Goal: Task Accomplishment & Management: Manage account settings

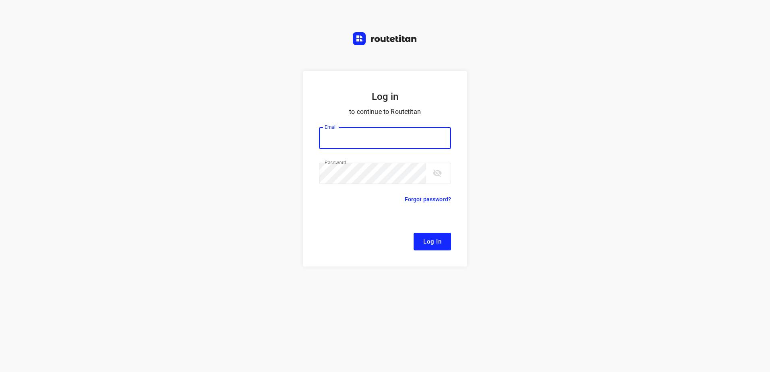
type input "[EMAIL_ADDRESS][DOMAIN_NAME]"
click at [414, 233] on button "Log In" at bounding box center [432, 242] width 37 height 18
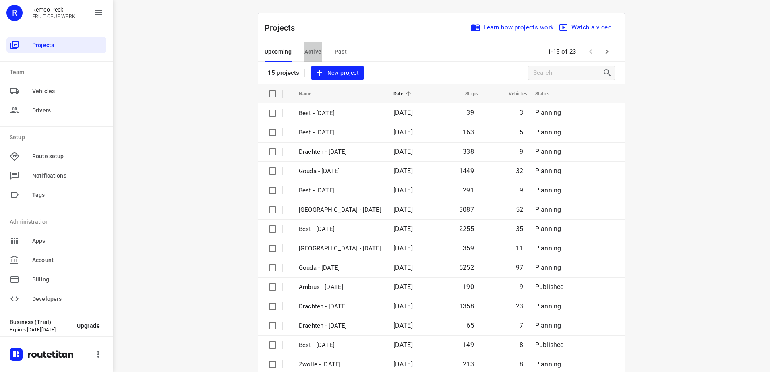
click at [311, 52] on span "Active" at bounding box center [313, 52] width 17 height 10
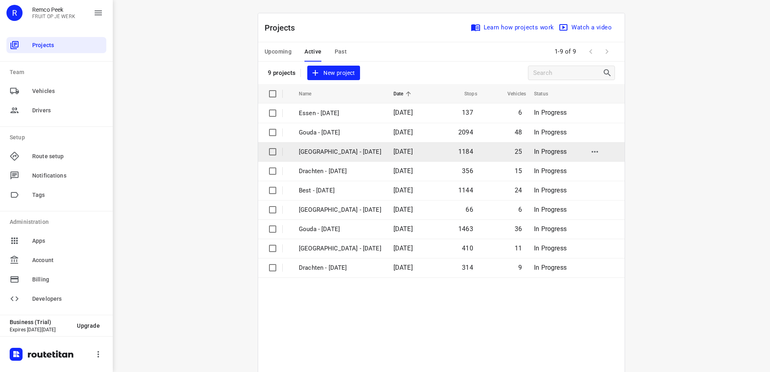
click at [358, 149] on p "[GEOGRAPHIC_DATA] - [DATE]" at bounding box center [340, 151] width 83 height 9
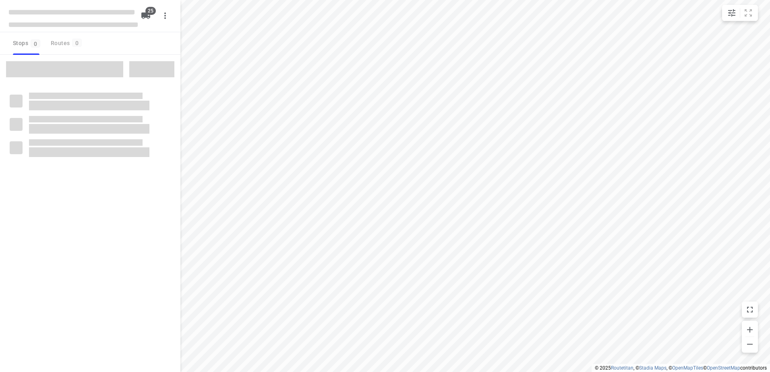
checkbox input "true"
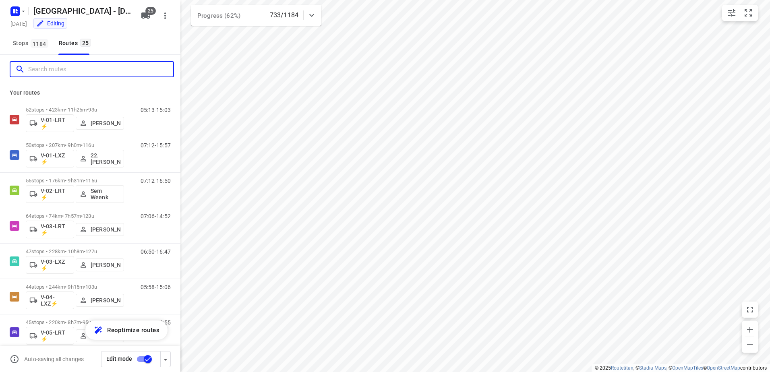
click at [84, 67] on input "Search routes" at bounding box center [100, 69] width 145 height 12
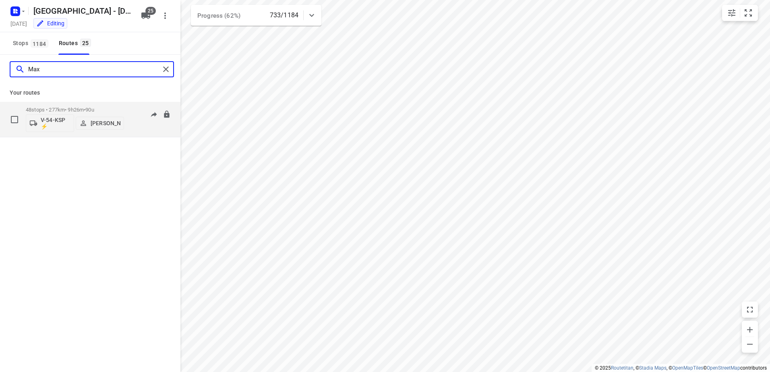
type input "Max"
click at [134, 107] on div "06:24-16:18" at bounding box center [151, 121] width 40 height 29
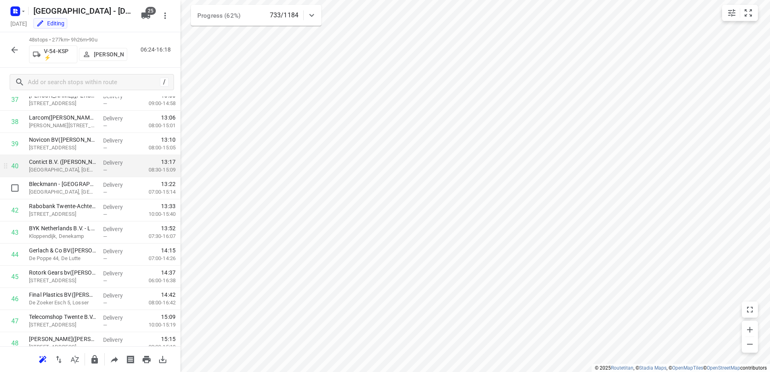
scroll to position [876, 0]
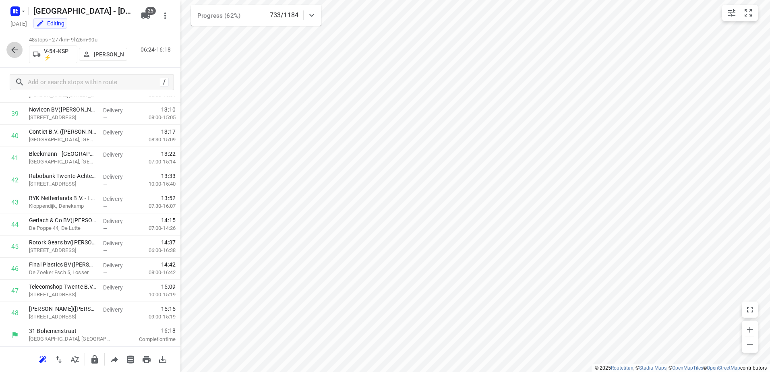
click at [17, 48] on icon "button" at bounding box center [15, 50] width 10 height 10
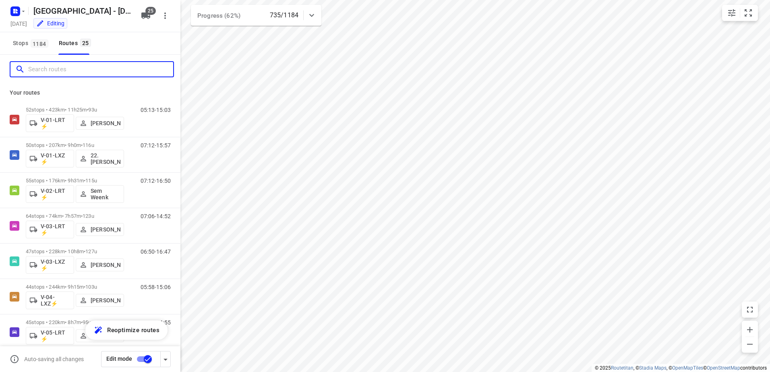
click at [43, 68] on input "Search routes" at bounding box center [100, 69] width 145 height 12
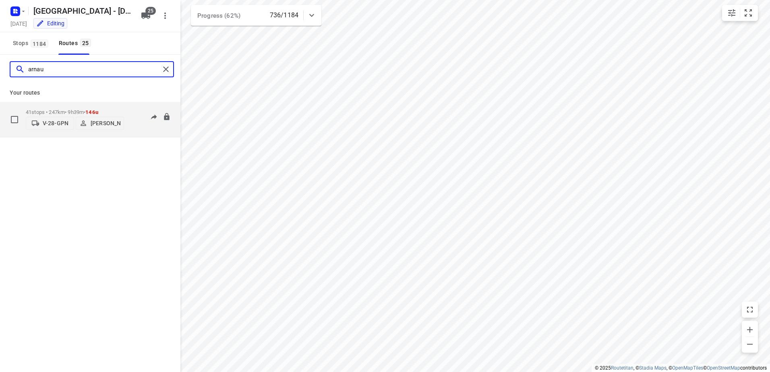
type input "arnau"
click at [134, 105] on div "41 stops • 247km • 9h39m • 146u V-28-GPN [PERSON_NAME] 06:53-17:17" at bounding box center [103, 119] width 155 height 29
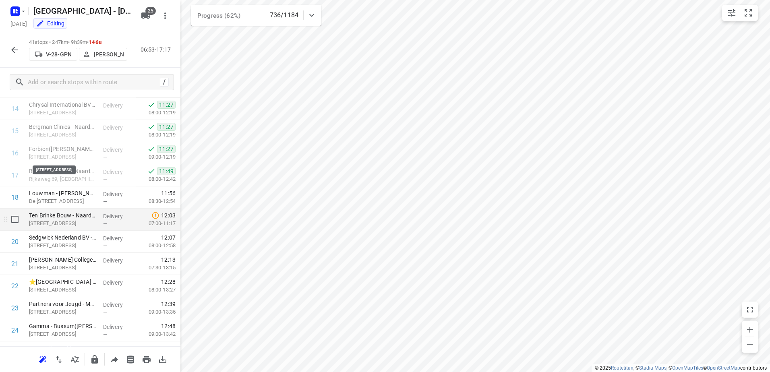
scroll to position [318, 0]
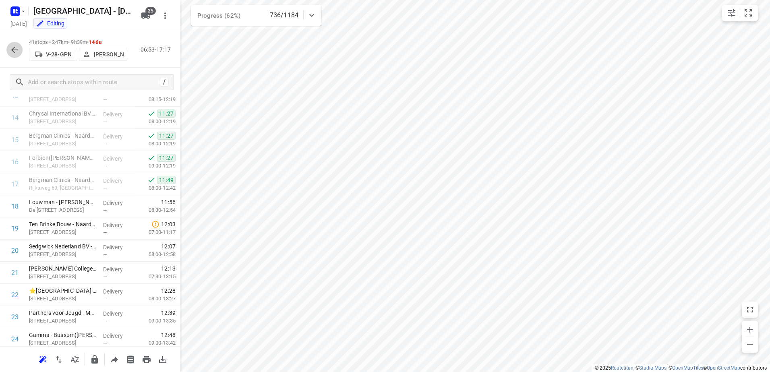
click at [14, 48] on icon "button" at bounding box center [15, 50] width 10 height 10
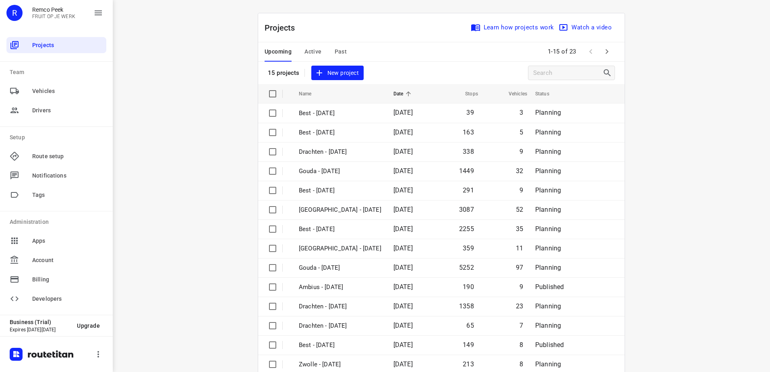
click at [307, 48] on span "Active" at bounding box center [313, 52] width 17 height 10
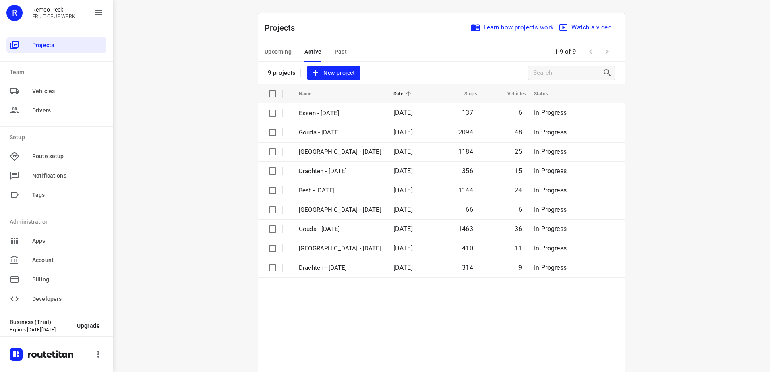
click at [281, 54] on span "Upcoming" at bounding box center [278, 52] width 27 height 10
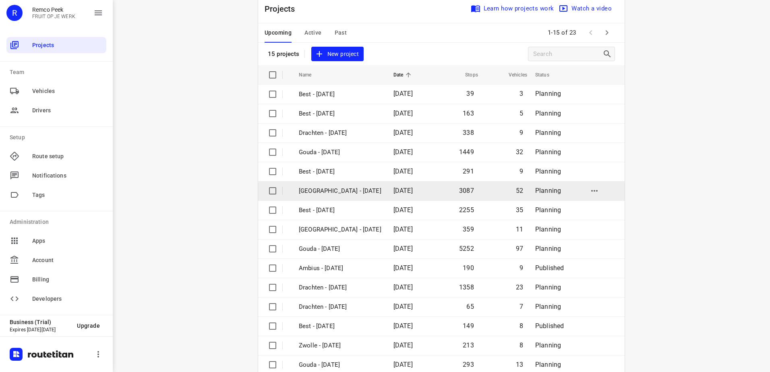
scroll to position [35, 0]
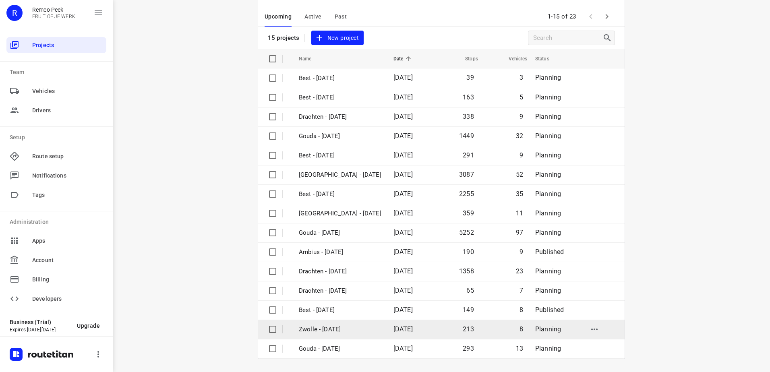
click at [358, 324] on td "Zwolle - [DATE]" at bounding box center [339, 329] width 96 height 19
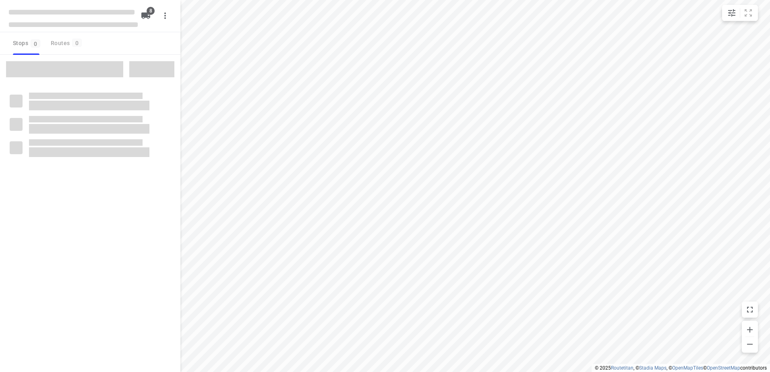
checkbox input "true"
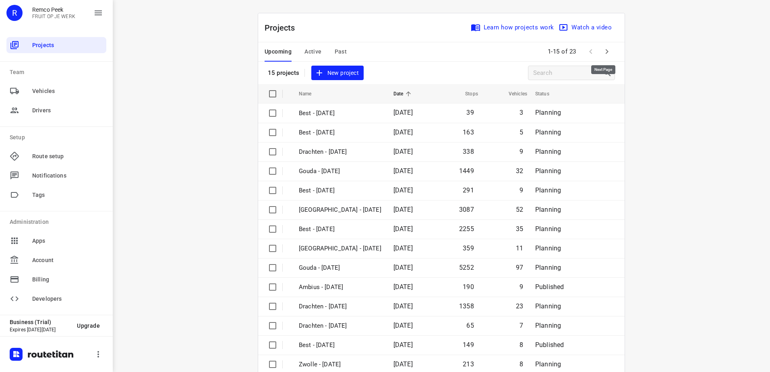
click at [606, 50] on icon "button" at bounding box center [607, 51] width 3 height 5
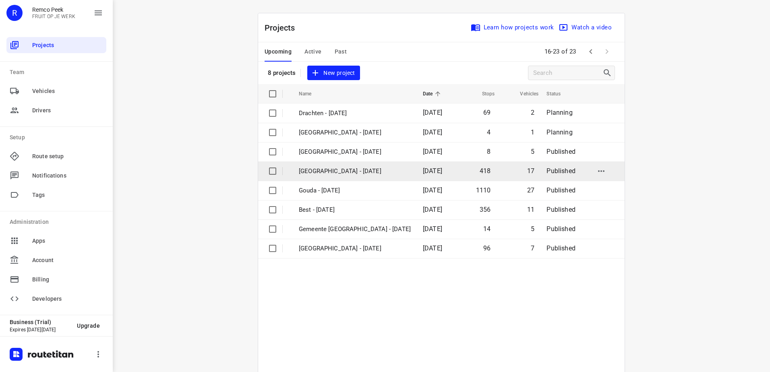
click at [327, 172] on p "[GEOGRAPHIC_DATA] - [DATE]" at bounding box center [355, 171] width 112 height 9
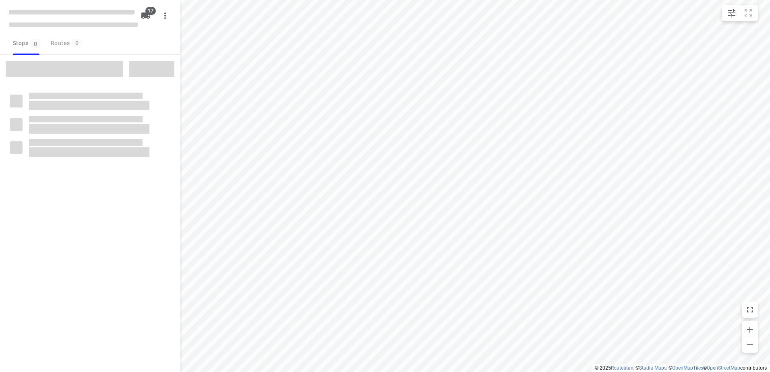
checkbox input "true"
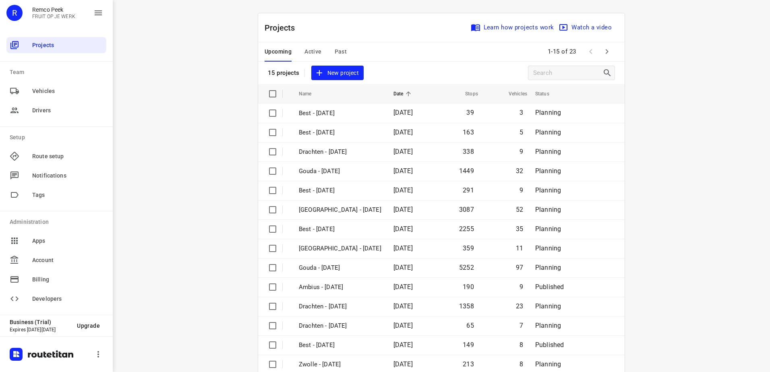
click at [307, 49] on span "Active" at bounding box center [313, 52] width 17 height 10
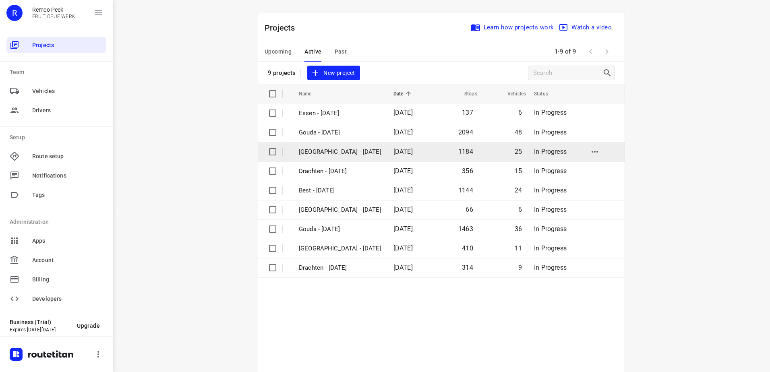
click at [347, 149] on p "[GEOGRAPHIC_DATA] - [DATE]" at bounding box center [340, 151] width 83 height 9
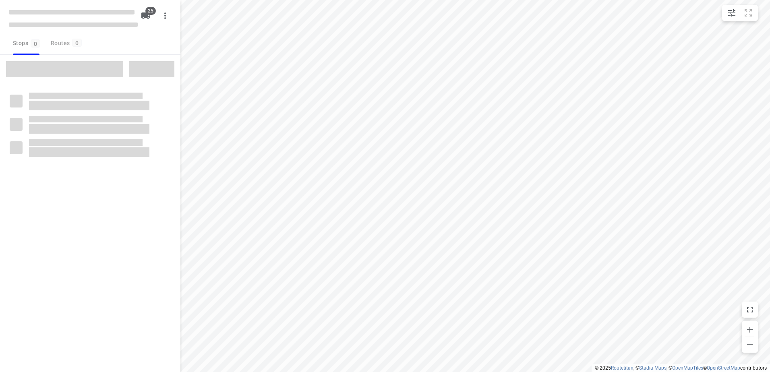
checkbox input "true"
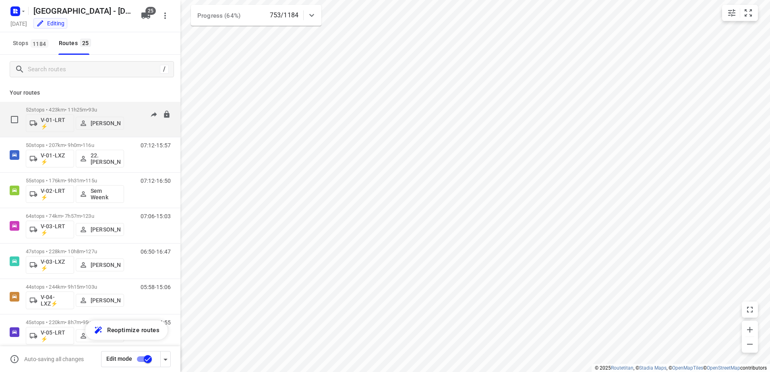
click at [133, 112] on div "05:13-15:02" at bounding box center [151, 121] width 40 height 29
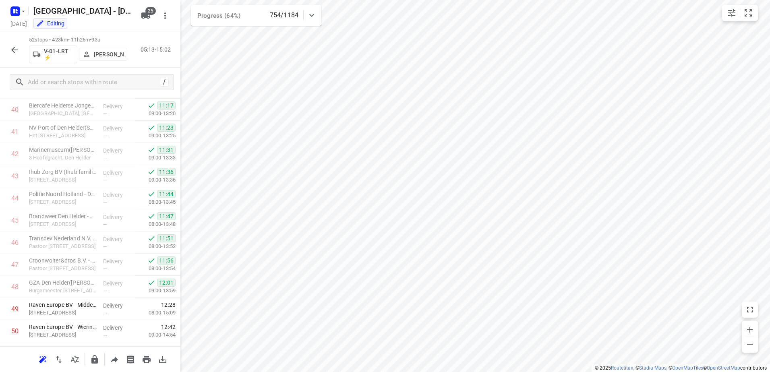
scroll to position [965, 0]
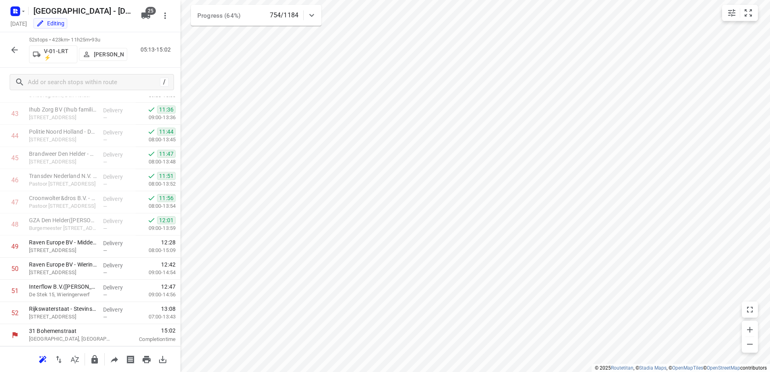
click at [19, 50] on button "button" at bounding box center [14, 50] width 16 height 16
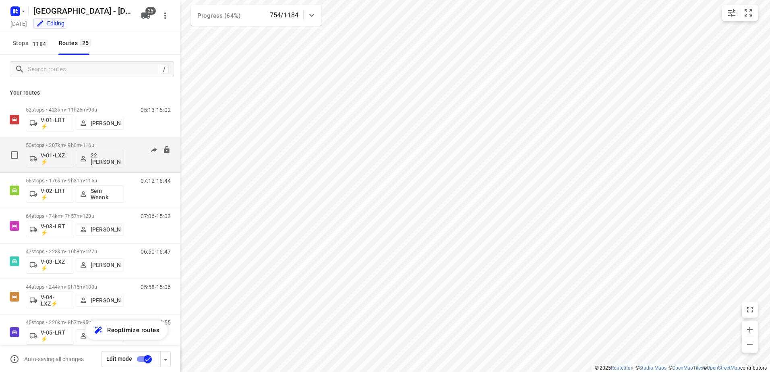
click at [136, 147] on div "07:12-15:57" at bounding box center [151, 156] width 40 height 29
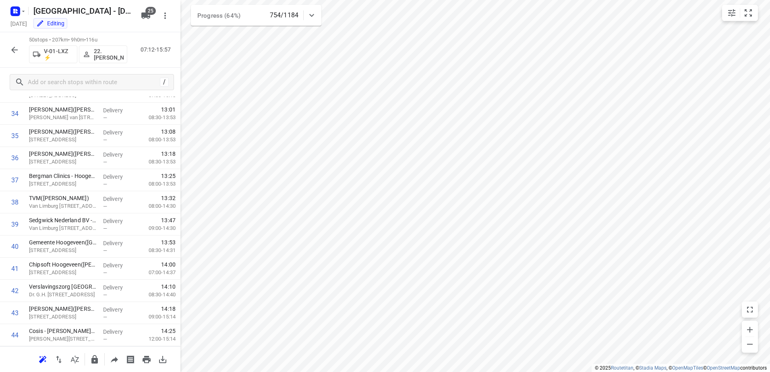
scroll to position [921, 0]
click at [19, 50] on icon "button" at bounding box center [15, 50] width 10 height 10
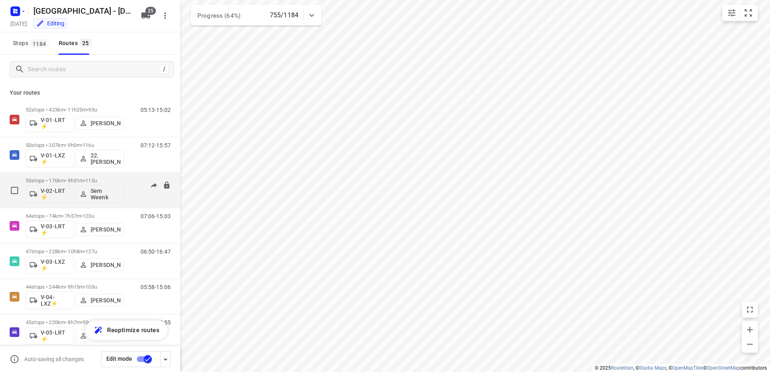
click at [134, 183] on div "07:12-16:44" at bounding box center [151, 192] width 40 height 29
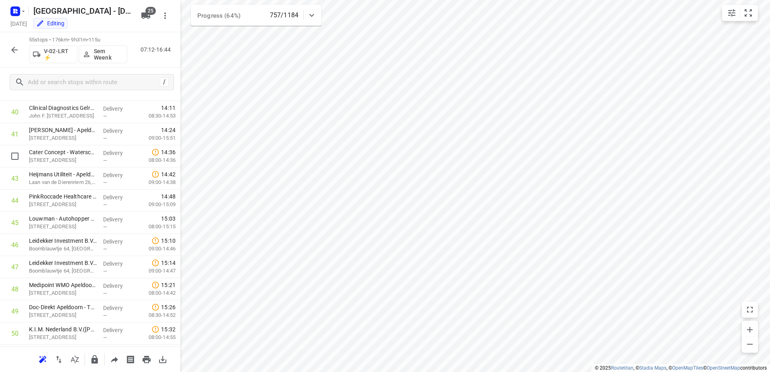
scroll to position [1031, 0]
click at [17, 51] on icon "button" at bounding box center [15, 50] width 10 height 10
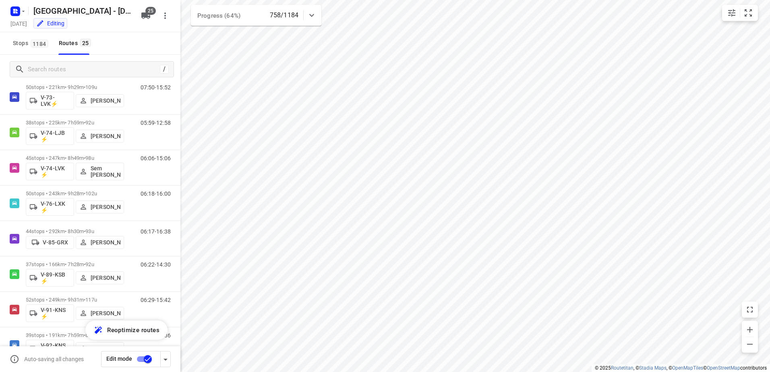
scroll to position [650, 0]
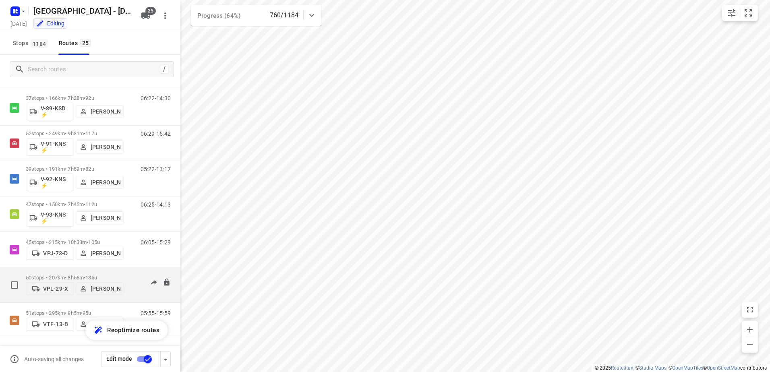
click at [131, 275] on div "05:53-16:30" at bounding box center [151, 287] width 40 height 25
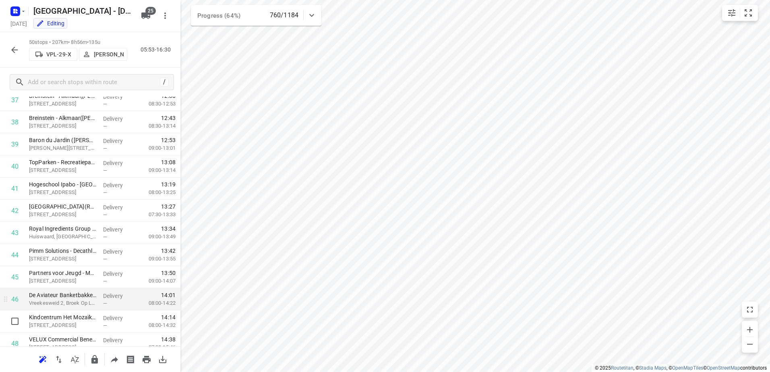
scroll to position [921, 0]
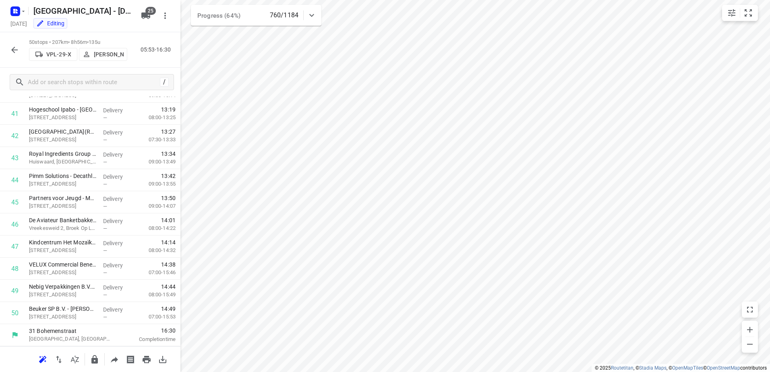
click at [13, 42] on div at bounding box center [14, 50] width 16 height 16
click at [13, 45] on icon "button" at bounding box center [15, 50] width 10 height 10
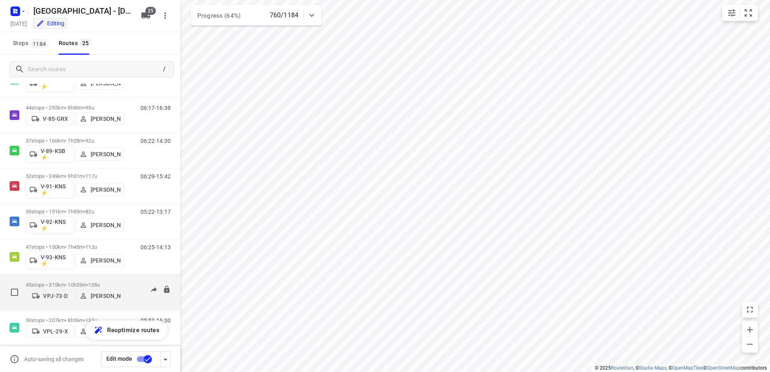
scroll to position [650, 0]
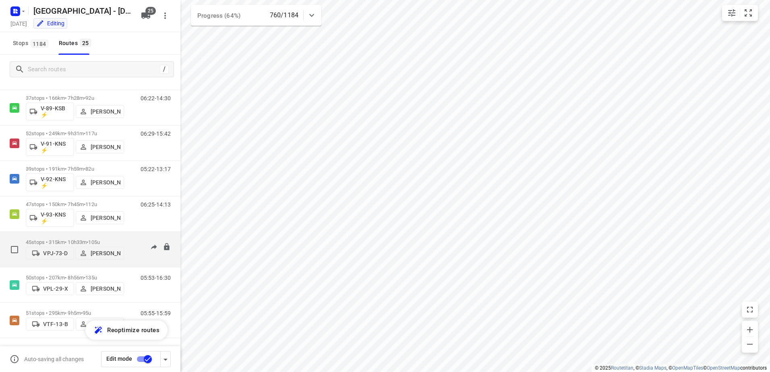
click at [136, 239] on div "06:05-15:29" at bounding box center [151, 251] width 40 height 25
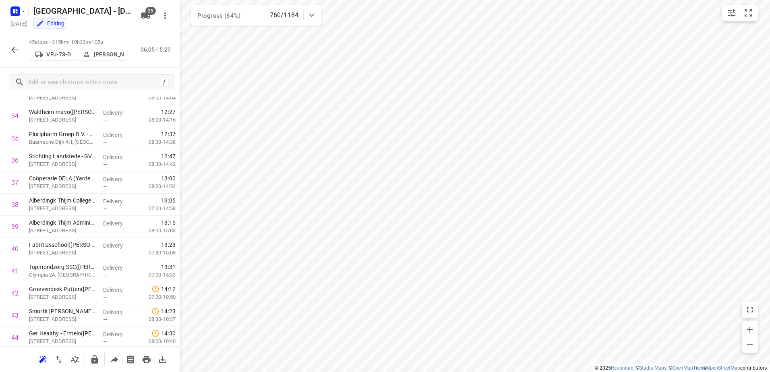
scroll to position [810, 0]
click at [18, 50] on icon "button" at bounding box center [15, 50] width 10 height 10
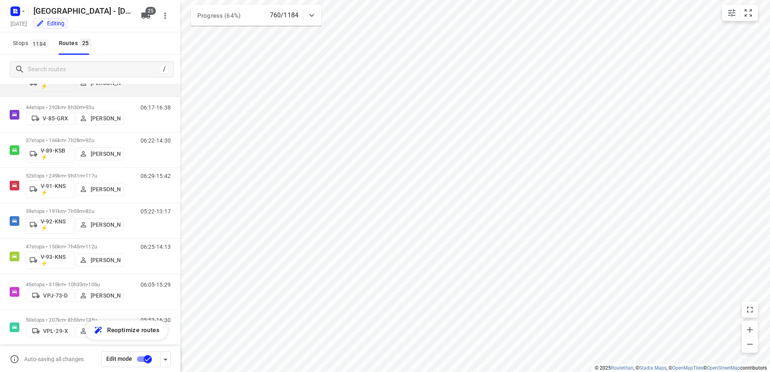
scroll to position [650, 0]
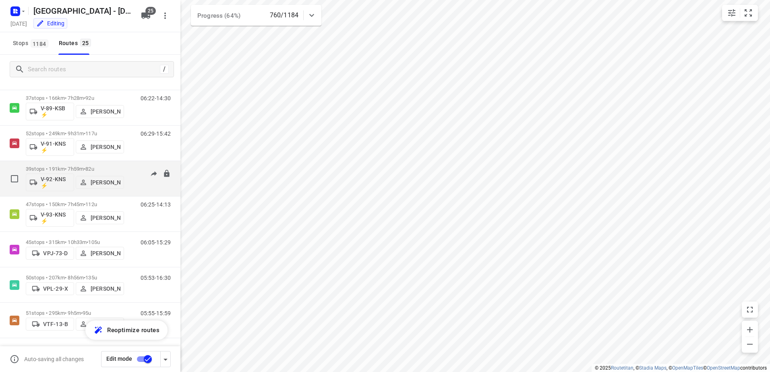
click at [131, 168] on div "05:22-13:17" at bounding box center [151, 180] width 40 height 29
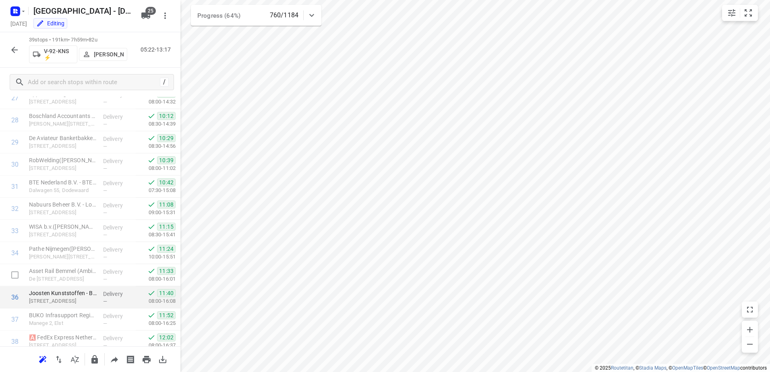
scroll to position [677, 0]
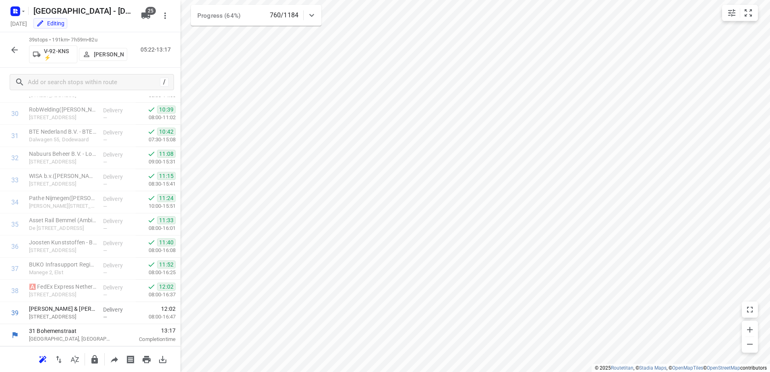
click at [10, 49] on icon "button" at bounding box center [15, 50] width 10 height 10
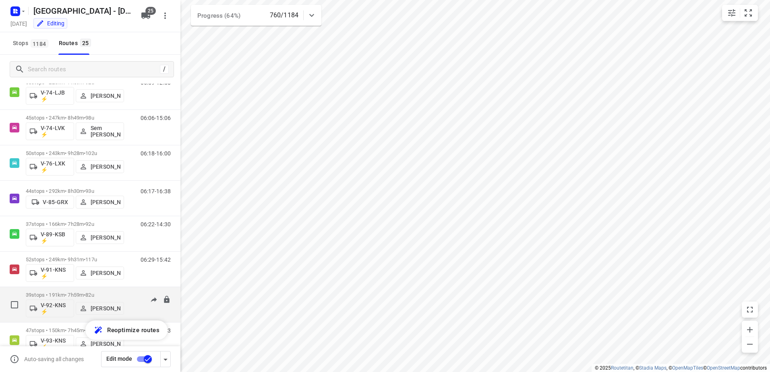
scroll to position [650, 0]
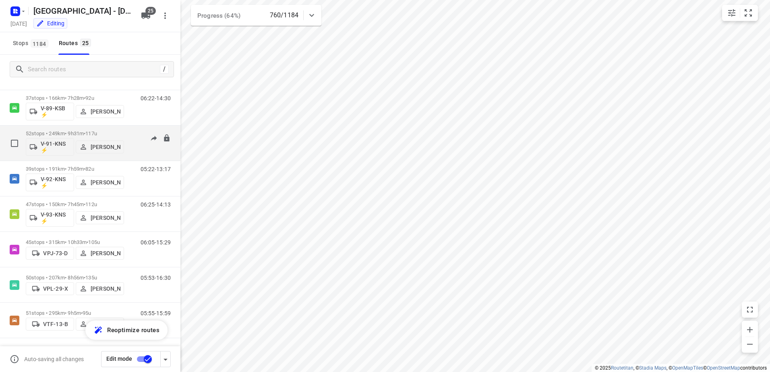
click at [134, 133] on div "06:29-15:42" at bounding box center [151, 145] width 40 height 29
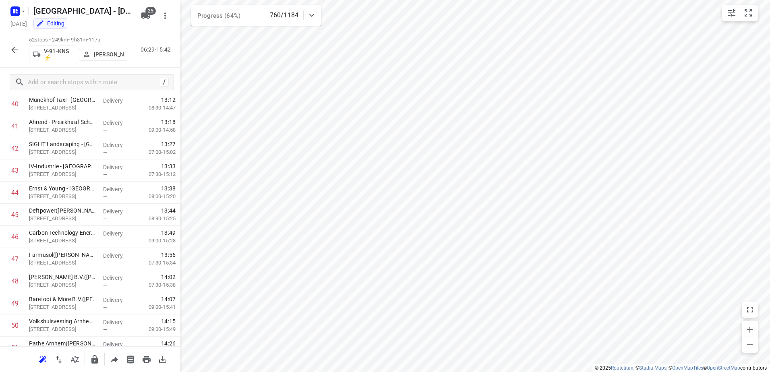
scroll to position [965, 0]
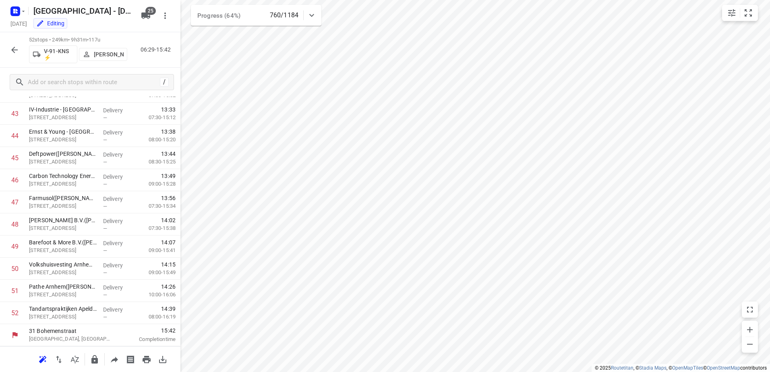
click at [21, 50] on button "button" at bounding box center [14, 50] width 16 height 16
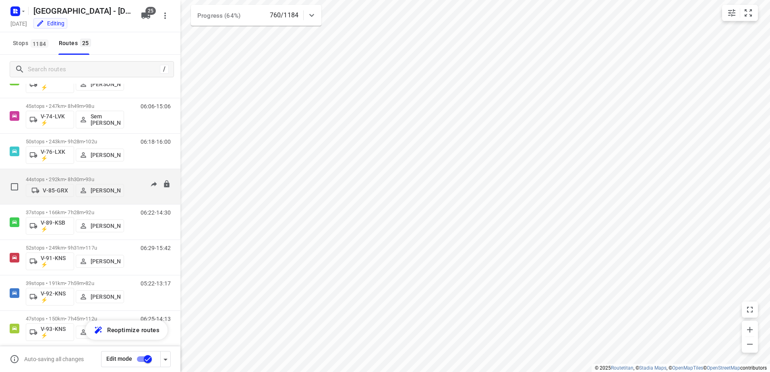
scroll to position [524, 0]
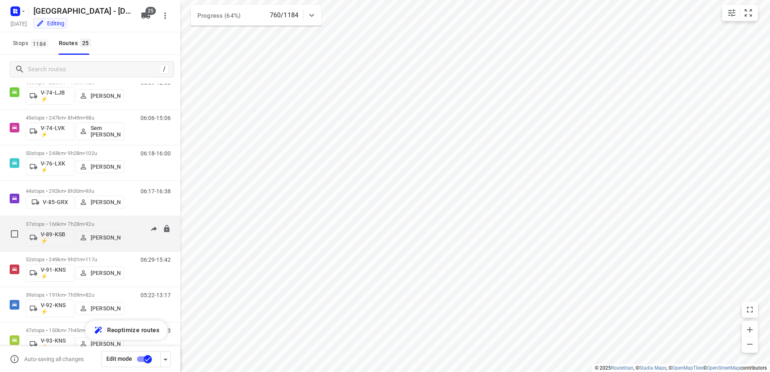
click at [131, 220] on div "37 stops • 166km • 7h28m • 92u V-89-KSB ⚡ [PERSON_NAME] 06:22-14:30" at bounding box center [103, 233] width 155 height 33
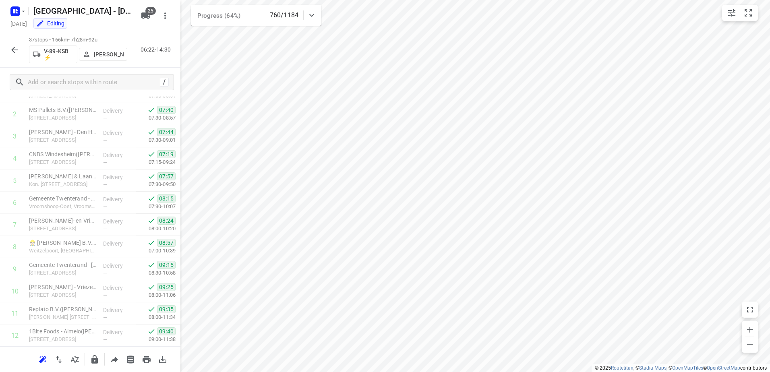
scroll to position [0, 0]
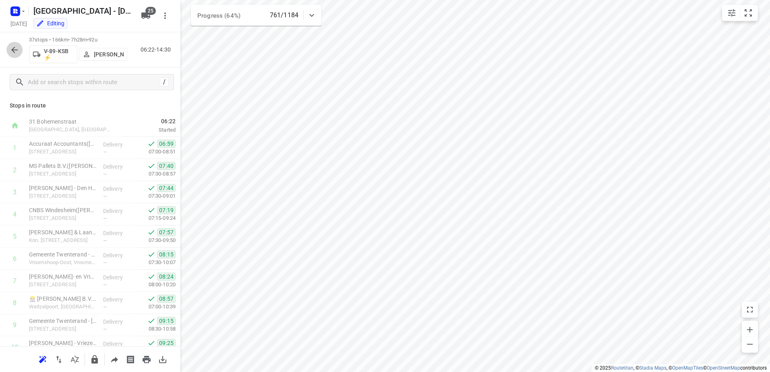
click at [16, 46] on icon "button" at bounding box center [15, 50] width 10 height 10
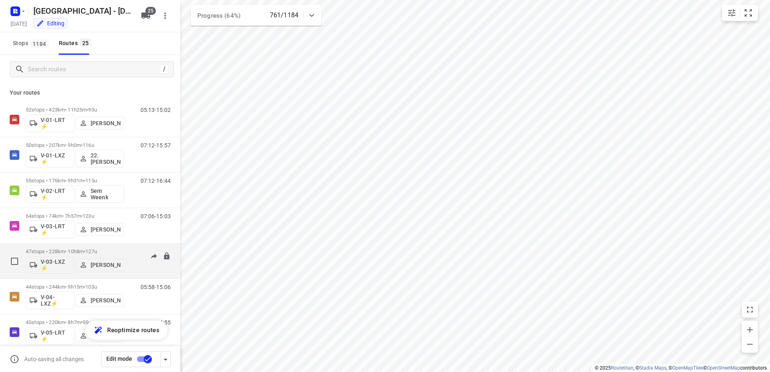
click at [131, 252] on div "06:50-16:47" at bounding box center [151, 263] width 40 height 29
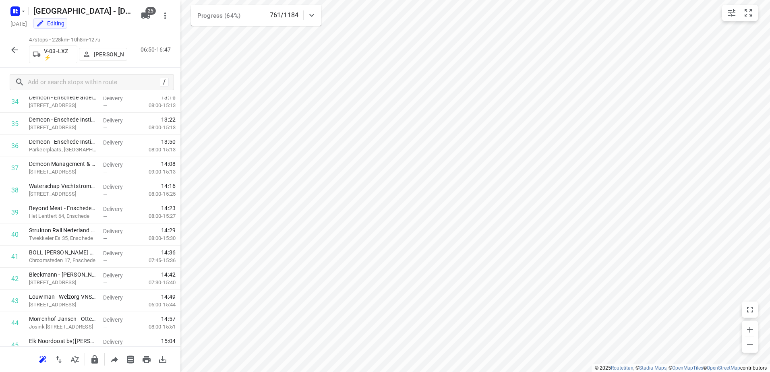
scroll to position [854, 0]
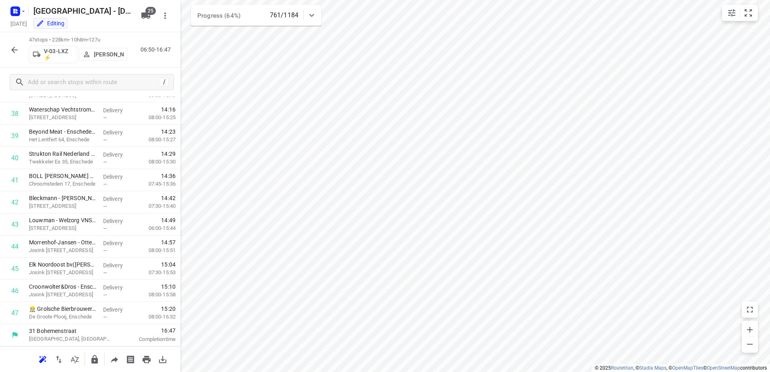
click at [18, 52] on icon "button" at bounding box center [15, 50] width 10 height 10
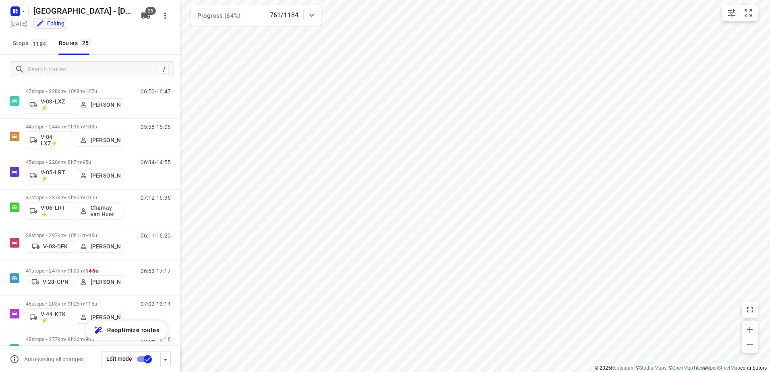
scroll to position [282, 0]
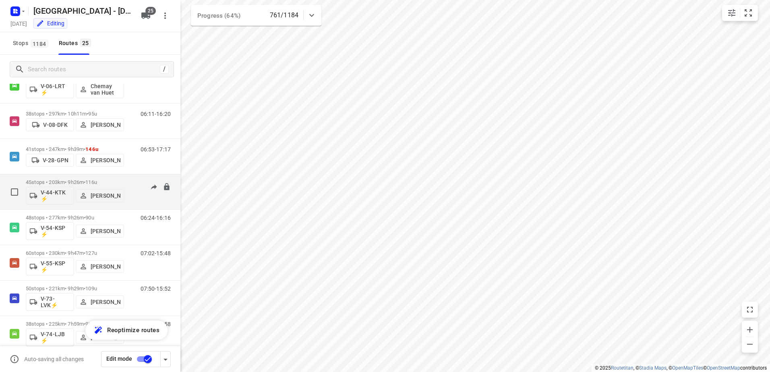
click at [131, 182] on div "07:02-13:14" at bounding box center [151, 193] width 40 height 29
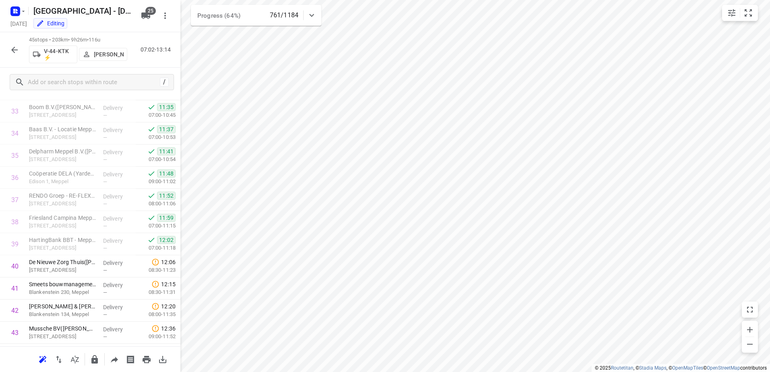
scroll to position [810, 0]
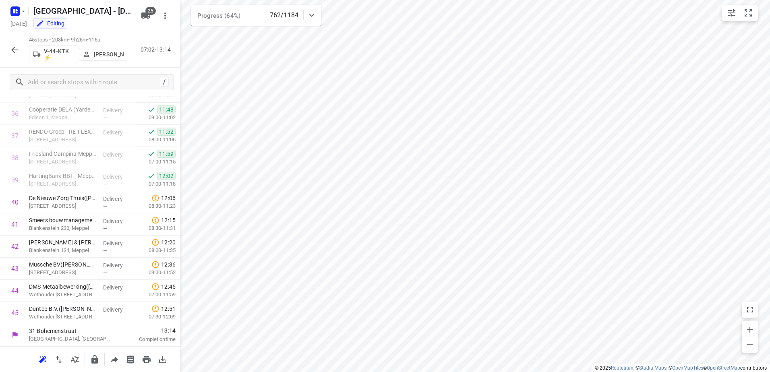
click at [15, 50] on icon "button" at bounding box center [14, 50] width 6 height 6
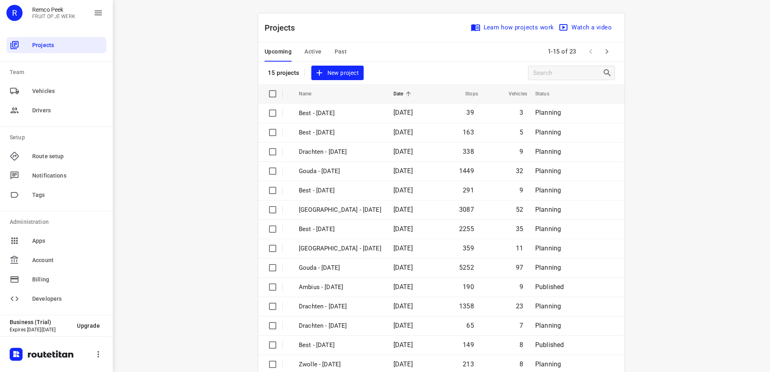
click at [606, 52] on icon "button" at bounding box center [607, 51] width 3 height 5
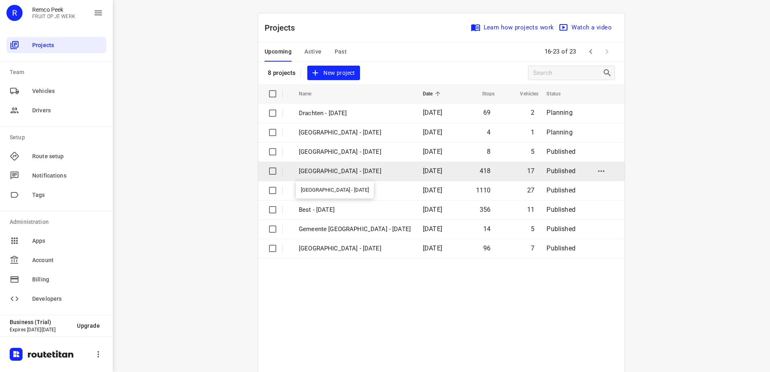
click at [349, 168] on p "[GEOGRAPHIC_DATA] - [DATE]" at bounding box center [355, 171] width 112 height 9
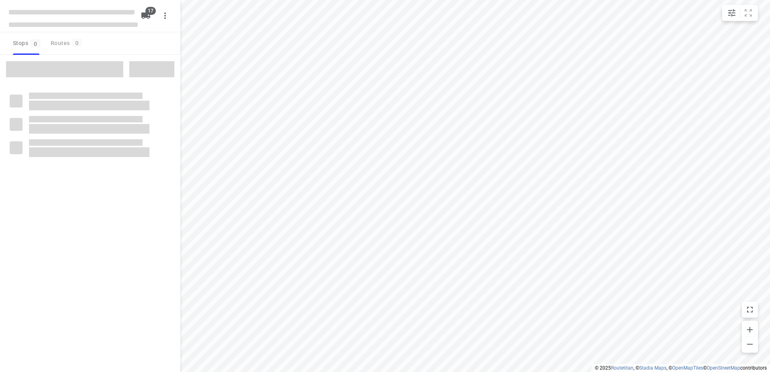
checkbox input "true"
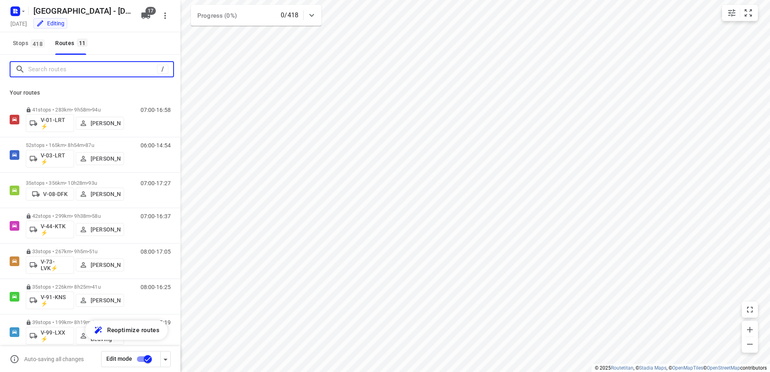
click at [96, 68] on input "Search routes" at bounding box center [92, 69] width 129 height 12
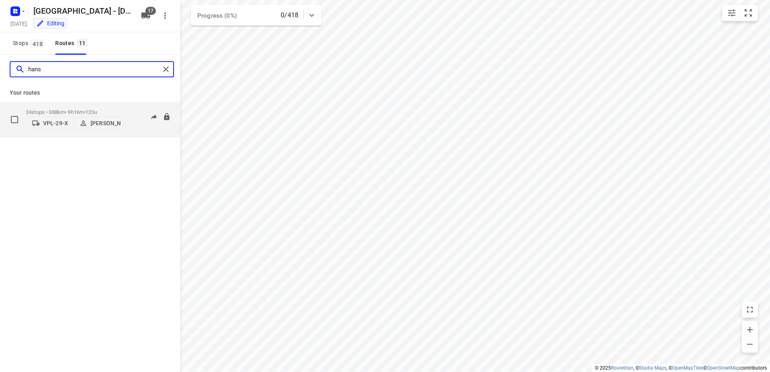
type input "hans"
click at [133, 110] on div "06:00-15:16" at bounding box center [151, 121] width 40 height 25
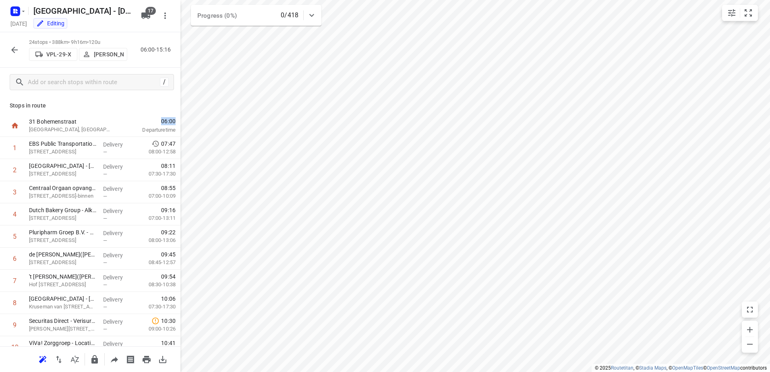
drag, startPoint x: 172, startPoint y: 121, endPoint x: 124, endPoint y: 123, distance: 48.8
click at [124, 123] on div "06:00 Departure time" at bounding box center [151, 126] width 58 height 22
drag, startPoint x: 124, startPoint y: 123, endPoint x: 125, endPoint y: 119, distance: 4.7
click at [125, 119] on span "06:00" at bounding box center [148, 121] width 53 height 8
click at [12, 47] on icon "button" at bounding box center [15, 50] width 10 height 10
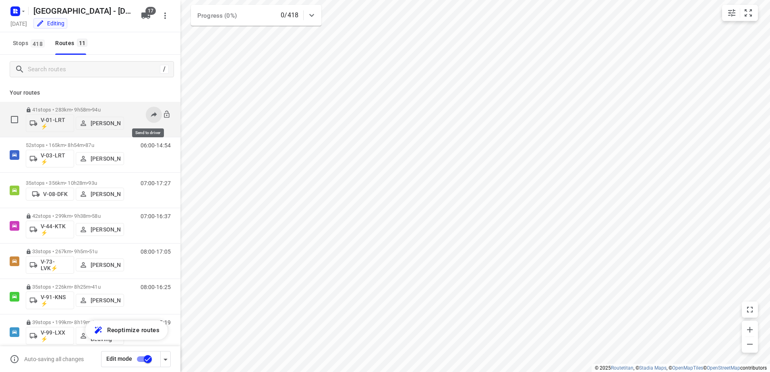
click at [146, 111] on button at bounding box center [154, 115] width 16 height 16
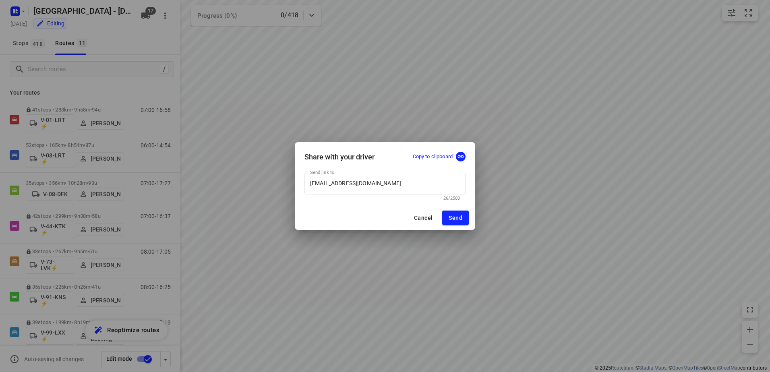
click at [131, 74] on div "Share with your driver Copy to clipboard Send link to [EMAIL_ADDRESS][DOMAIN_NA…" at bounding box center [385, 186] width 770 height 372
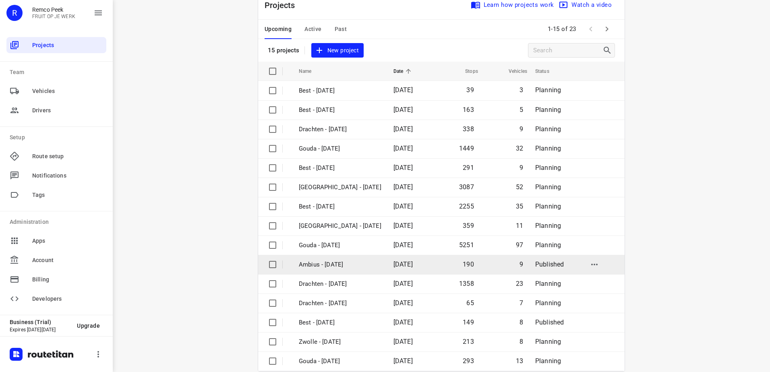
scroll to position [35, 0]
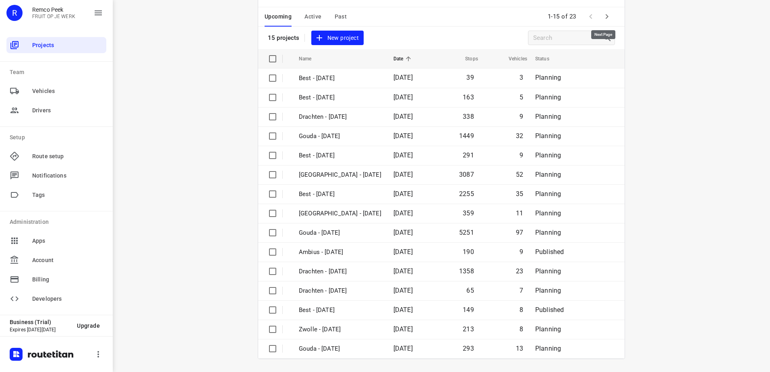
click at [610, 19] on button "button" at bounding box center [607, 16] width 16 height 16
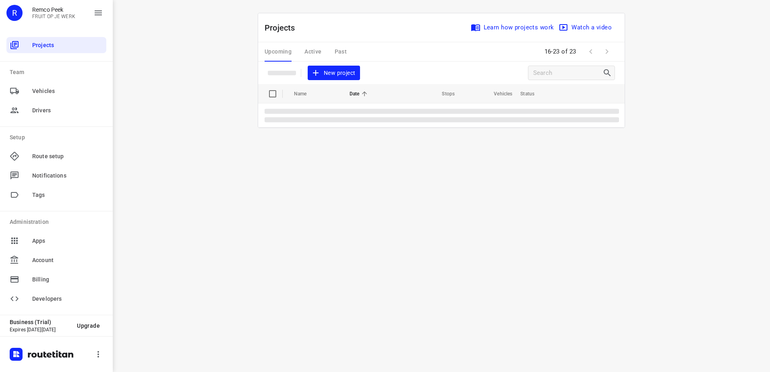
scroll to position [0, 0]
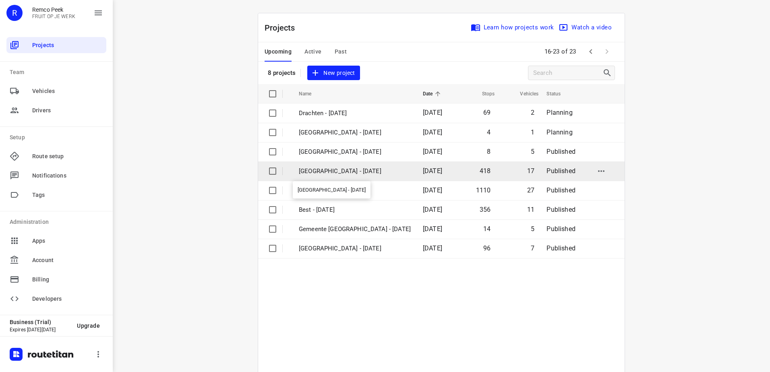
click at [332, 168] on p "[GEOGRAPHIC_DATA] - [DATE]" at bounding box center [355, 171] width 112 height 9
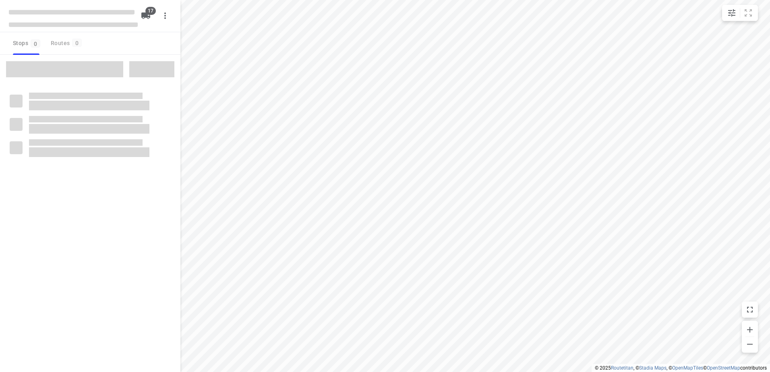
checkbox input "true"
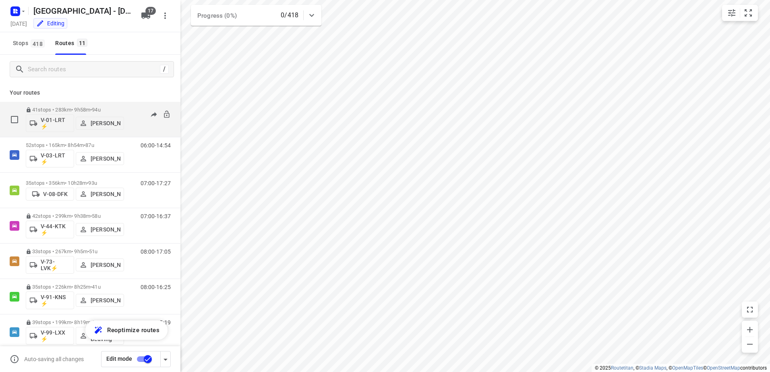
click at [133, 113] on div "07:00-16:58" at bounding box center [151, 121] width 40 height 29
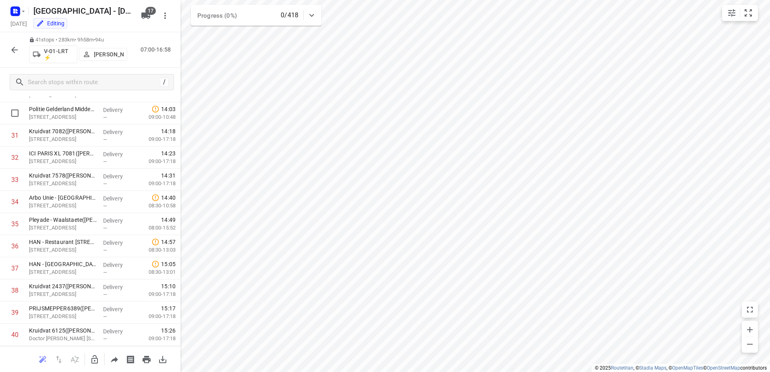
scroll to position [600, 0]
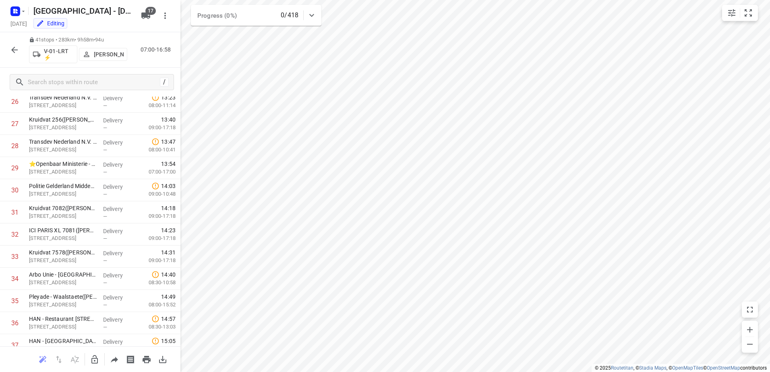
click at [12, 46] on icon "button" at bounding box center [15, 50] width 10 height 10
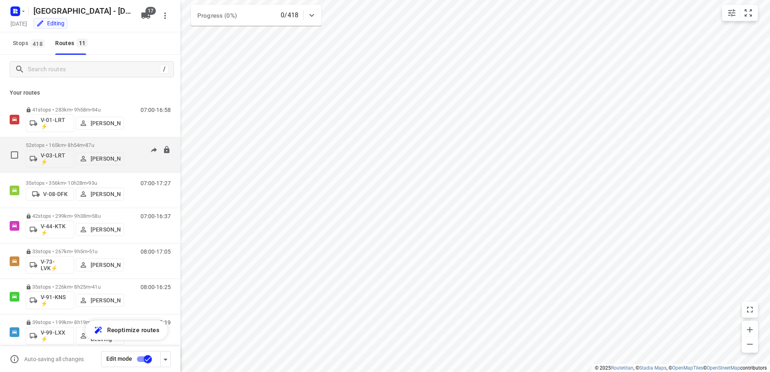
scroll to position [154, 0]
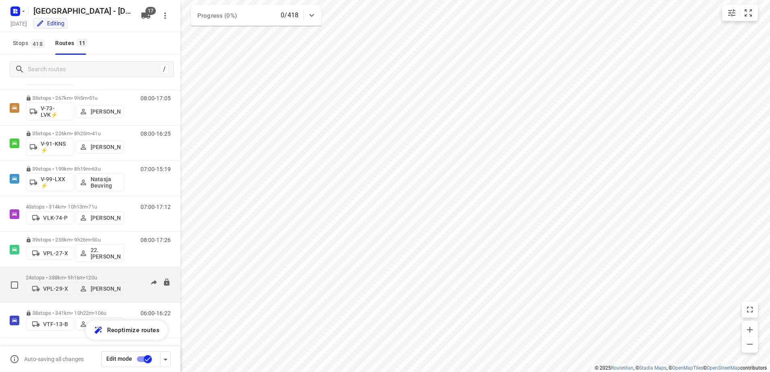
click at [131, 279] on div "06:00-15:16" at bounding box center [151, 287] width 40 height 25
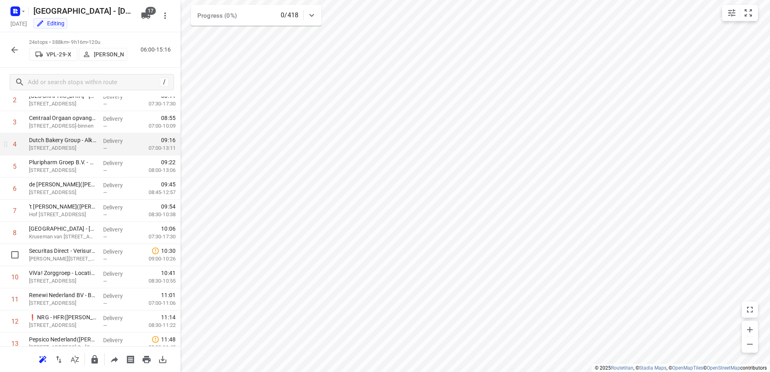
scroll to position [0, 0]
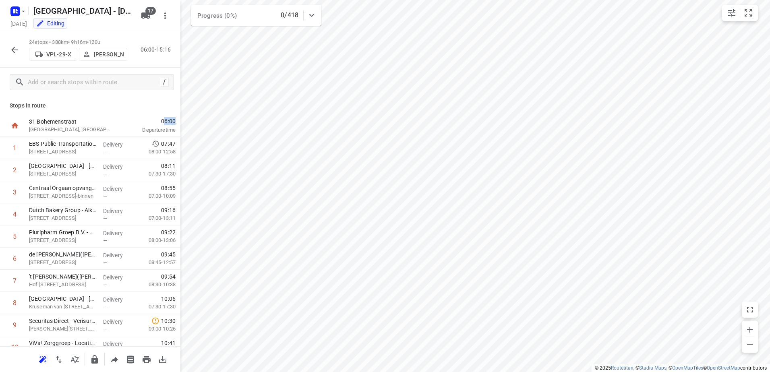
drag, startPoint x: 170, startPoint y: 120, endPoint x: 158, endPoint y: 121, distance: 12.6
click at [158, 121] on div "06:00 Departure time" at bounding box center [151, 126] width 58 height 22
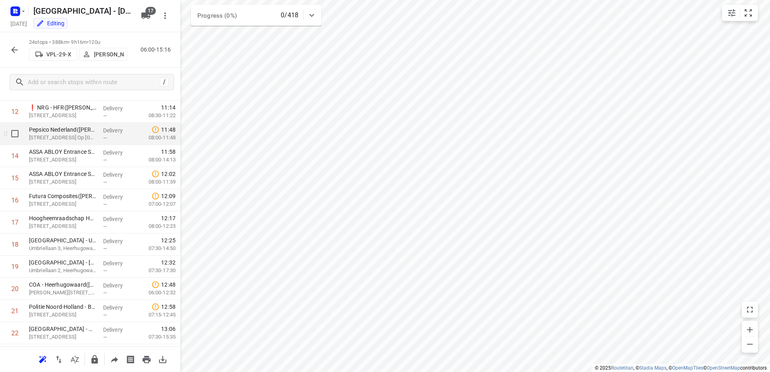
scroll to position [345, 0]
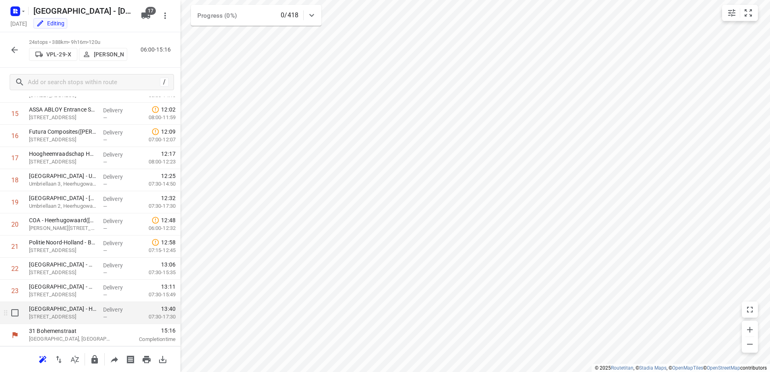
click at [87, 318] on p "[STREET_ADDRESS]" at bounding box center [63, 317] width 68 height 8
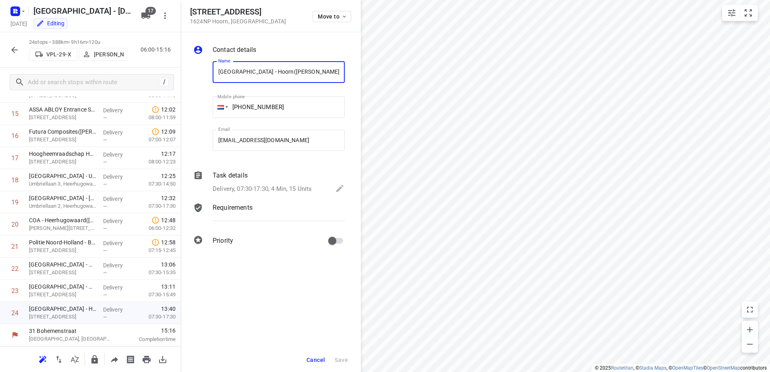
click at [221, 176] on p "Task details" at bounding box center [230, 176] width 35 height 10
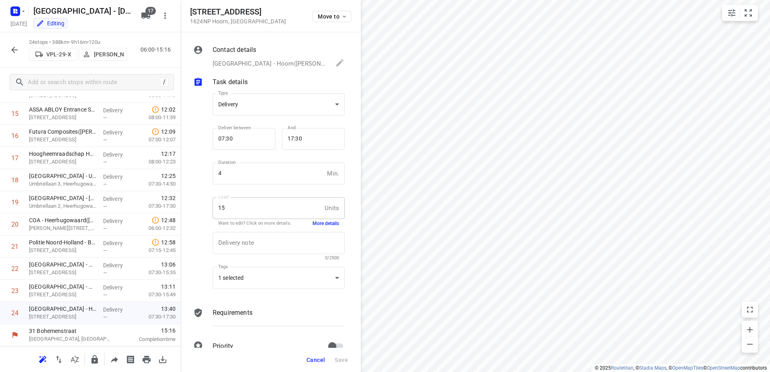
click at [325, 223] on button "More details" at bounding box center [326, 223] width 27 height 7
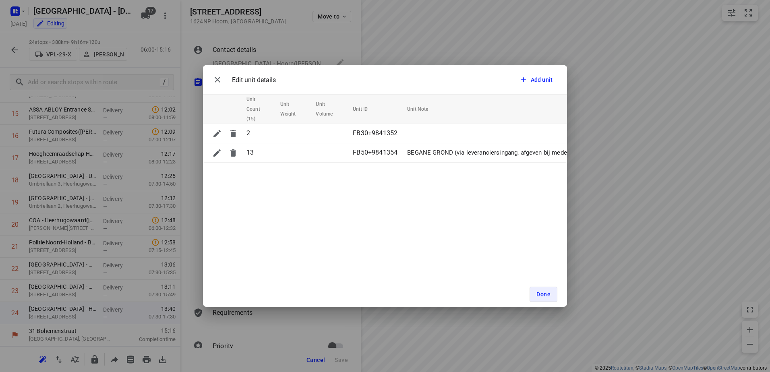
click at [347, 43] on div "Edit unit details Add unit Unit Count (15) Unit Weight Unit Volume Unit ID Unit…" at bounding box center [385, 186] width 770 height 372
click at [549, 296] on span "Done" at bounding box center [544, 294] width 14 height 6
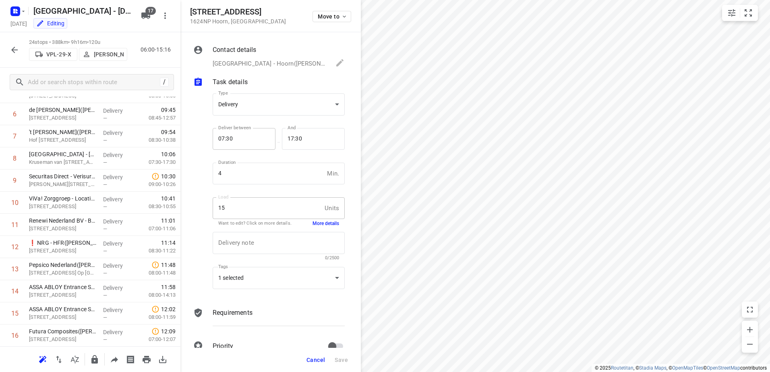
scroll to position [103, 0]
click at [319, 357] on span "Cancel" at bounding box center [316, 360] width 19 height 6
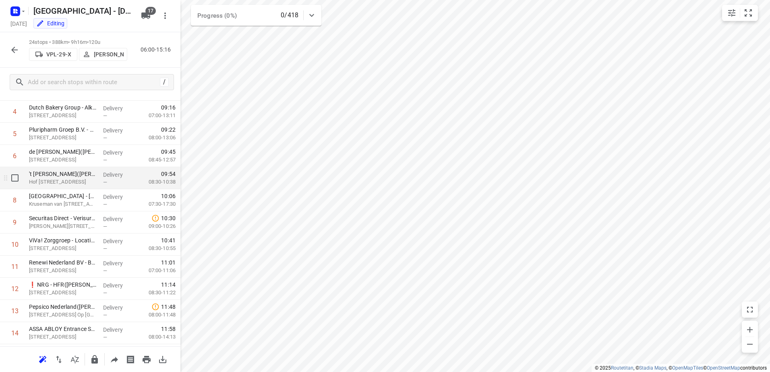
scroll to position [0, 0]
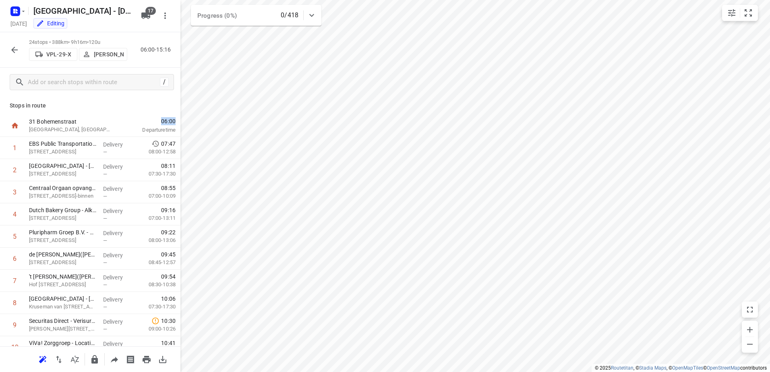
drag, startPoint x: 172, startPoint y: 120, endPoint x: 149, endPoint y: 122, distance: 23.4
click at [149, 122] on div "06:00 Departure time" at bounding box center [151, 126] width 58 height 22
click at [11, 54] on icon "button" at bounding box center [15, 50] width 10 height 10
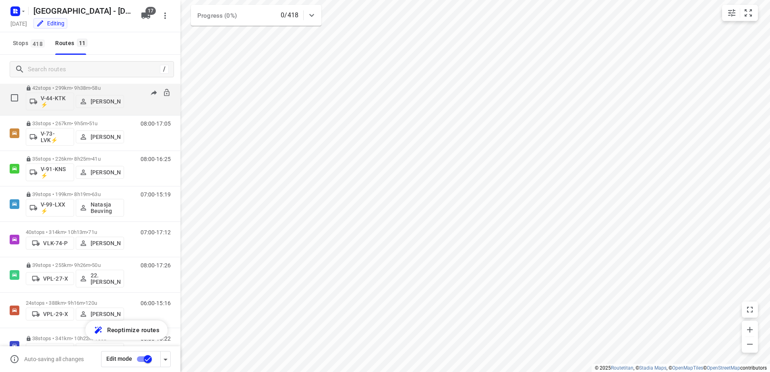
scroll to position [154, 0]
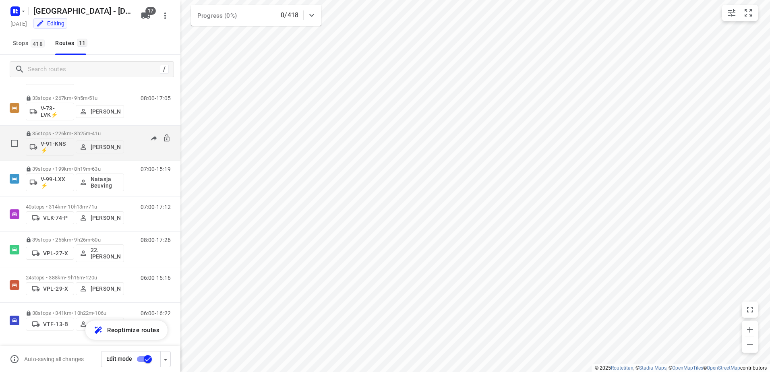
click at [131, 131] on div "08:00-16:25" at bounding box center [151, 145] width 40 height 29
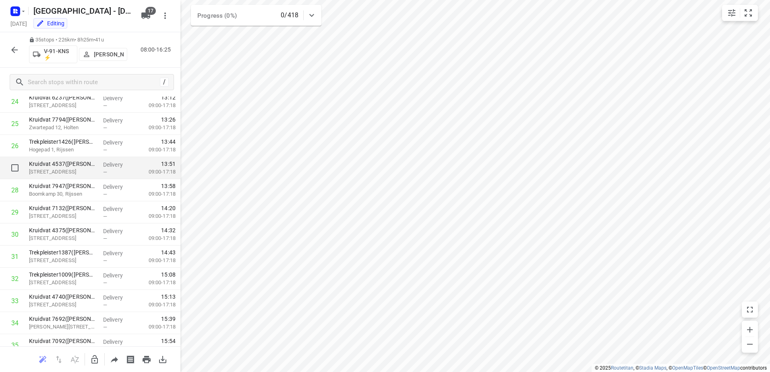
scroll to position [588, 0]
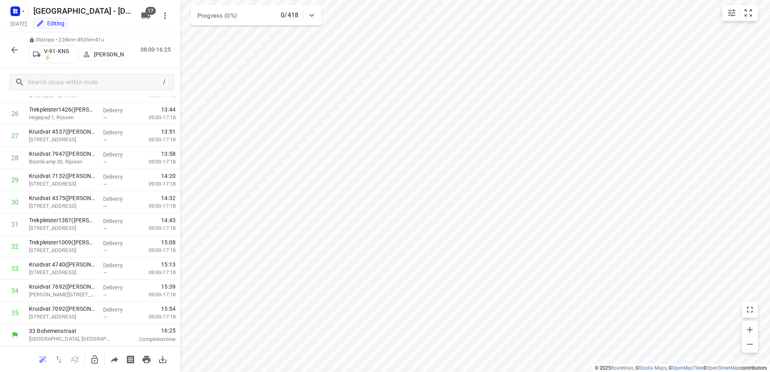
click at [12, 53] on icon "button" at bounding box center [15, 50] width 10 height 10
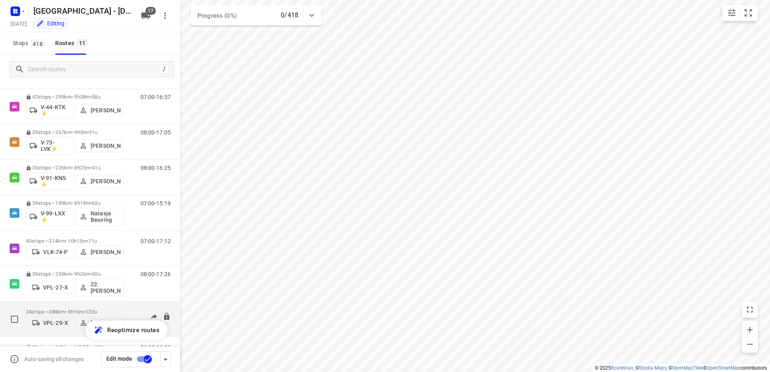
scroll to position [154, 0]
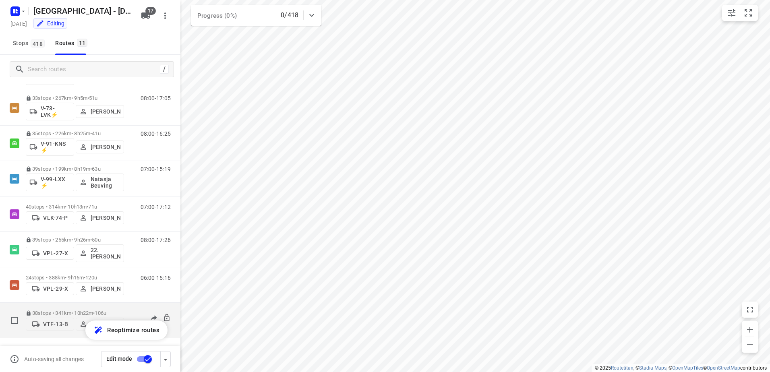
click at [133, 310] on div "06:00-16:22" at bounding box center [151, 322] width 40 height 25
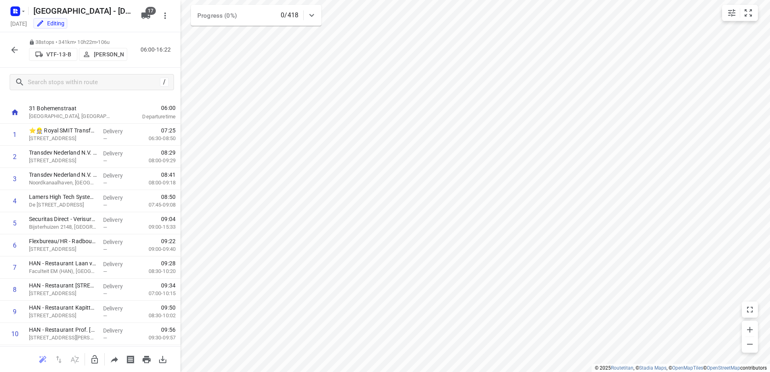
scroll to position [0, 0]
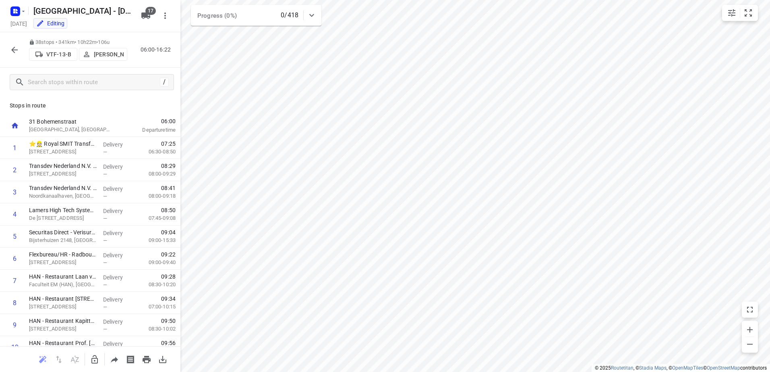
click at [17, 45] on icon "button" at bounding box center [15, 50] width 10 height 10
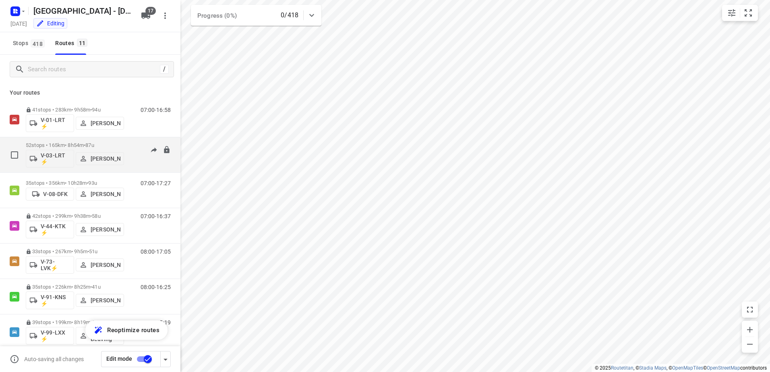
click at [131, 145] on div "06:00-14:54" at bounding box center [151, 156] width 40 height 29
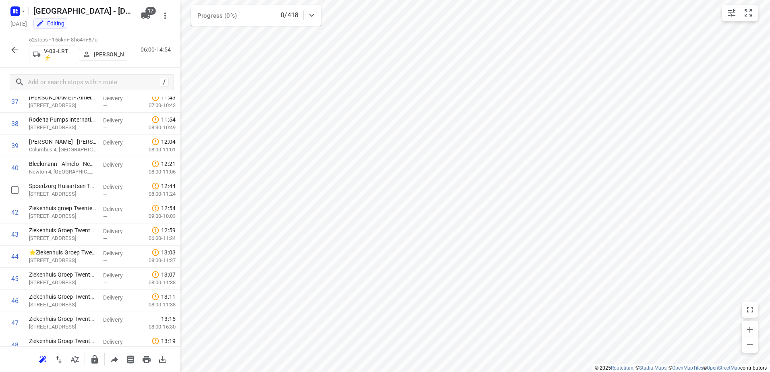
scroll to position [764, 0]
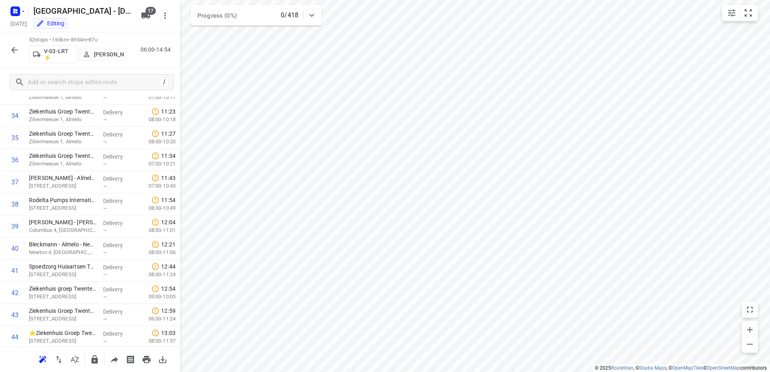
click at [4, 47] on div "52 stops • 165km • 8h54m • 87u V-03-LRT ⚡ [PERSON_NAME] 06:00-14:54" at bounding box center [90, 49] width 181 height 35
click at [13, 46] on icon "button" at bounding box center [15, 50] width 10 height 10
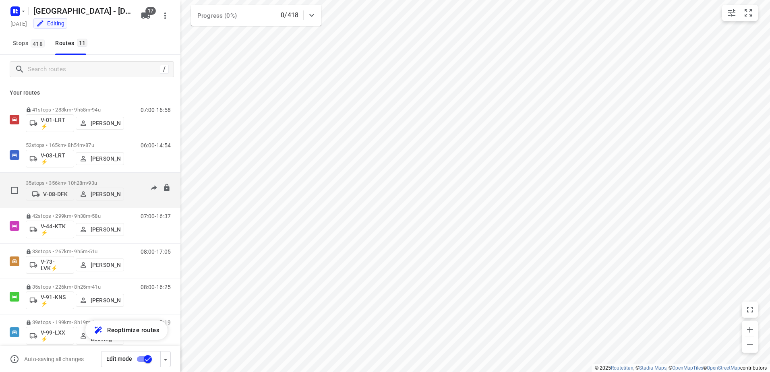
click at [132, 178] on div "35 stops • 356km • 10h28m • 93u V-08-DFK Milan Rave 07:00-17:27" at bounding box center [103, 190] width 155 height 29
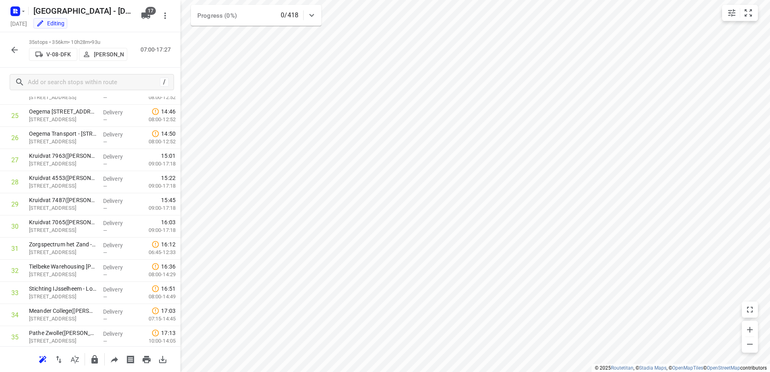
scroll to position [588, 0]
click at [12, 49] on icon "button" at bounding box center [15, 50] width 10 height 10
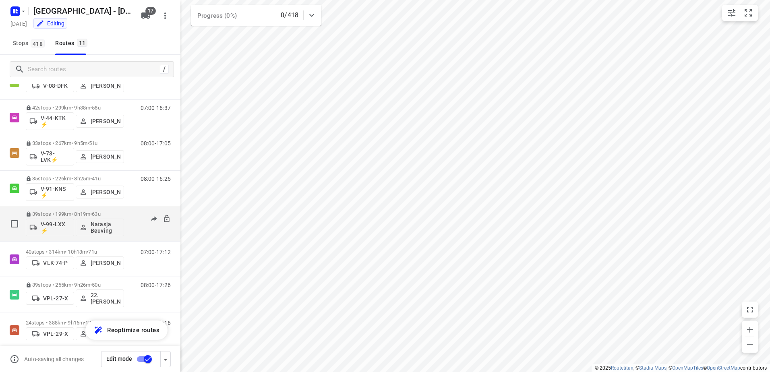
scroll to position [154, 0]
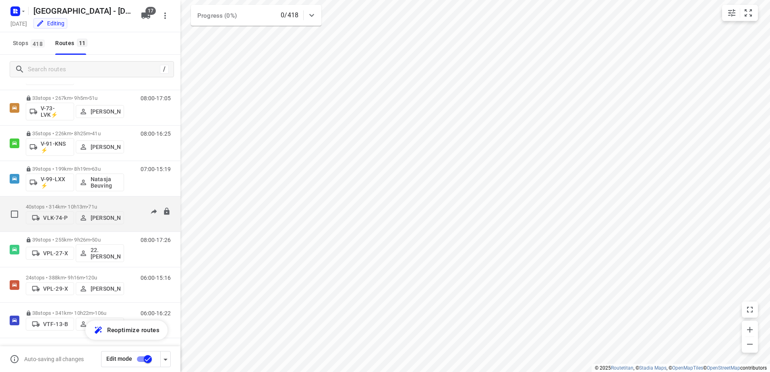
click at [135, 208] on div "07:00-17:12" at bounding box center [151, 216] width 40 height 25
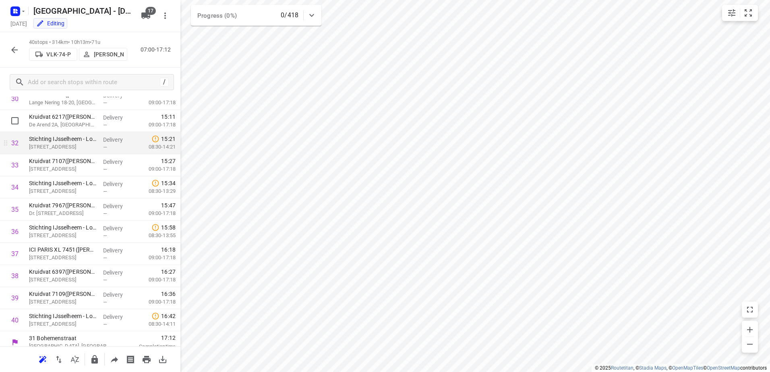
scroll to position [699, 0]
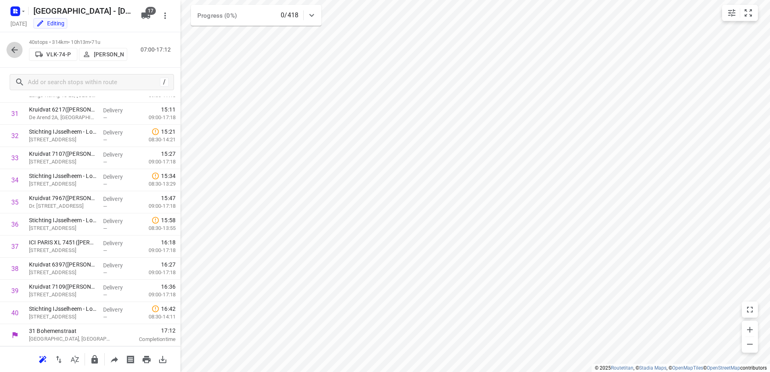
click at [9, 46] on button "button" at bounding box center [14, 50] width 16 height 16
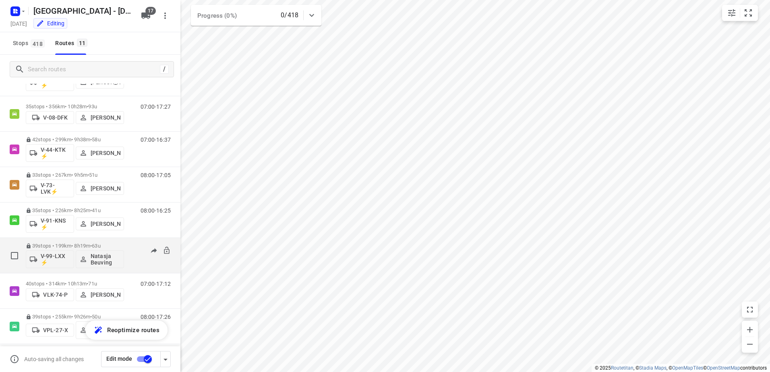
scroll to position [154, 0]
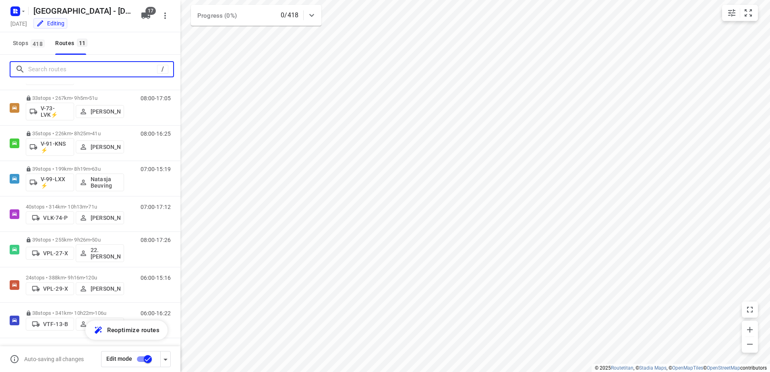
click at [61, 71] on input "Search routes" at bounding box center [92, 69] width 129 height 12
type input "s"
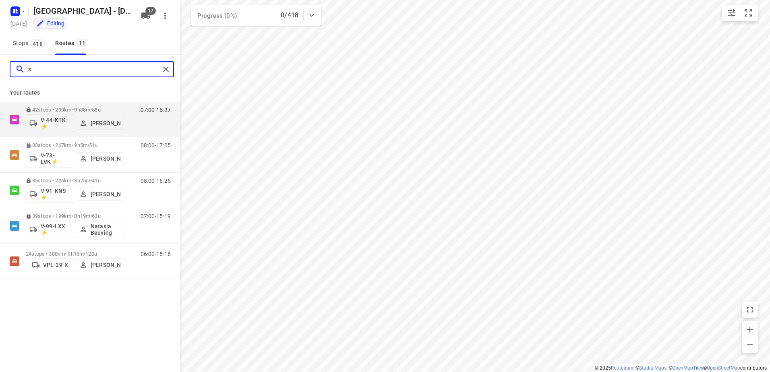
scroll to position [0, 0]
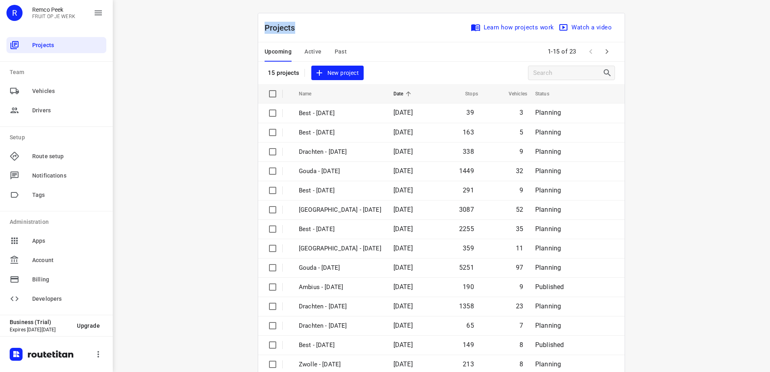
drag, startPoint x: 295, startPoint y: 26, endPoint x: 260, endPoint y: 29, distance: 34.4
click at [260, 29] on div "Projects Learn how projects work Watch a video" at bounding box center [441, 27] width 367 height 29
drag, startPoint x: 260, startPoint y: 29, endPoint x: 324, endPoint y: 20, distance: 64.0
click at [324, 20] on div "Projects Learn how projects work Watch a video" at bounding box center [441, 27] width 367 height 29
click at [313, 49] on span "Active" at bounding box center [313, 52] width 17 height 10
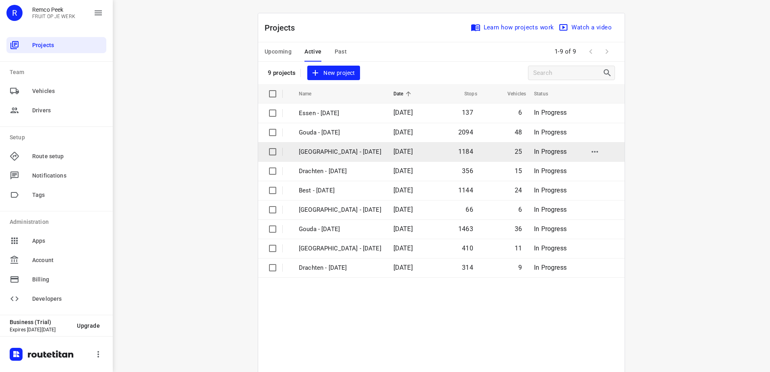
click at [328, 153] on p "[GEOGRAPHIC_DATA] - [DATE]" at bounding box center [340, 151] width 83 height 9
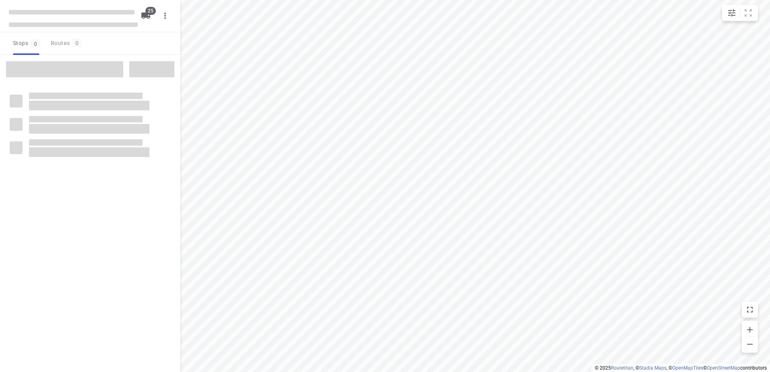
checkbox input "true"
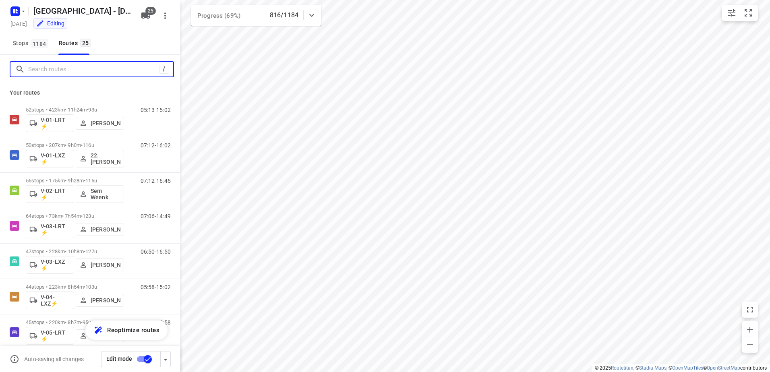
click at [79, 68] on input "Search routes" at bounding box center [93, 69] width 131 height 12
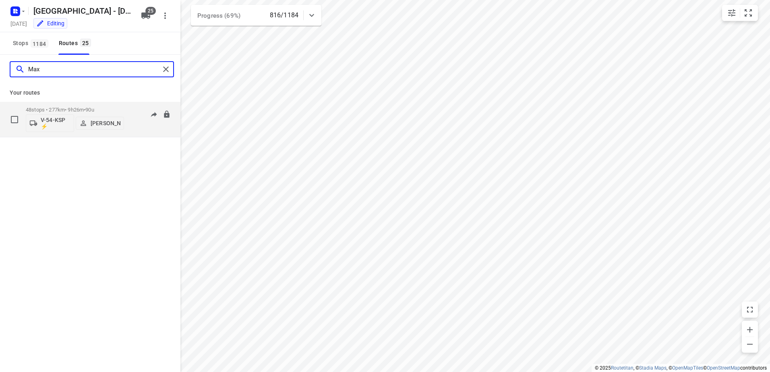
type input "Max"
click at [124, 107] on p "48 stops • 277km • 9h26m • 90u" at bounding box center [75, 110] width 98 height 6
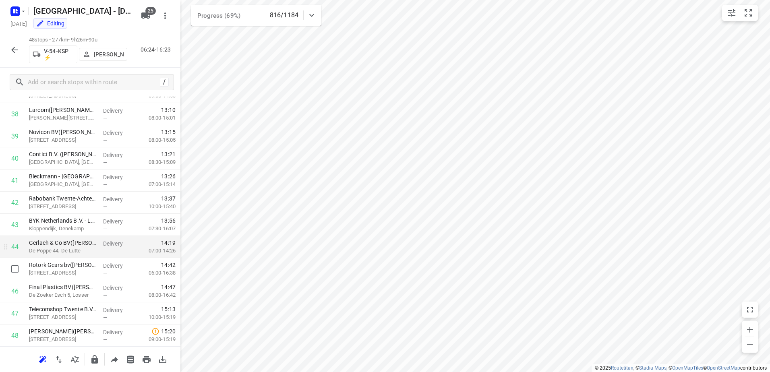
scroll to position [876, 0]
click at [13, 46] on icon "button" at bounding box center [15, 50] width 10 height 10
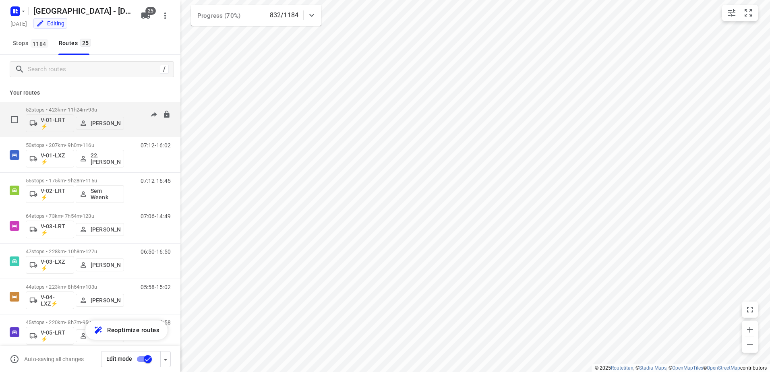
click at [133, 108] on div "05:13-14:57" at bounding box center [151, 121] width 40 height 29
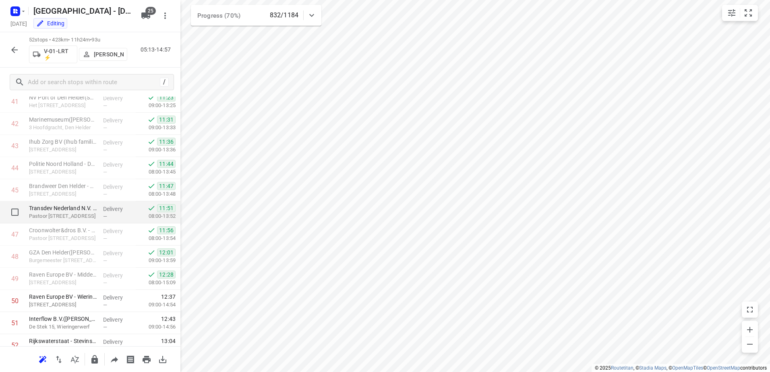
scroll to position [965, 0]
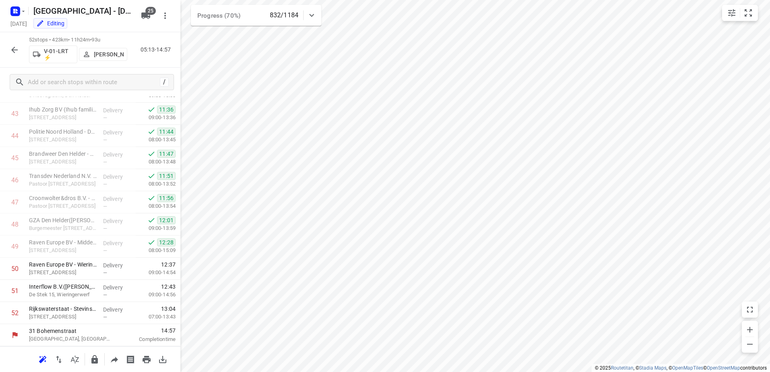
click at [15, 47] on icon "button" at bounding box center [15, 50] width 10 height 10
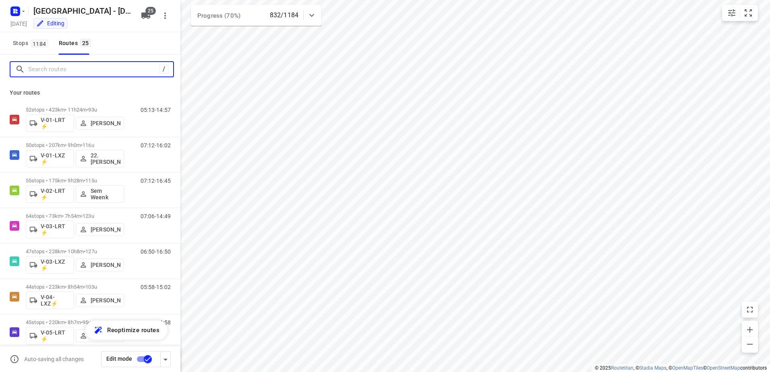
click at [50, 69] on input "Search routes" at bounding box center [93, 69] width 131 height 12
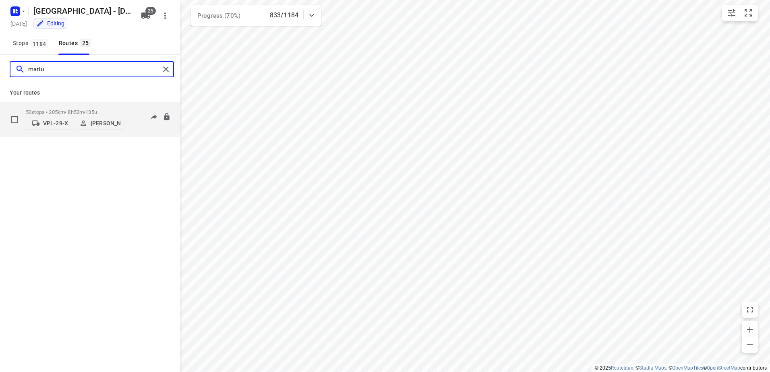
type input "mariu"
click at [128, 106] on div "50 stops • 205km • 8h52m • 135u VPL-29-X [PERSON_NAME] 05:53-16:48" at bounding box center [103, 119] width 155 height 29
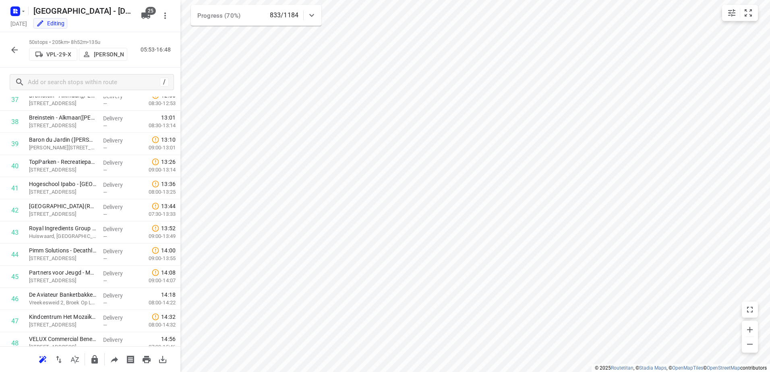
scroll to position [921, 0]
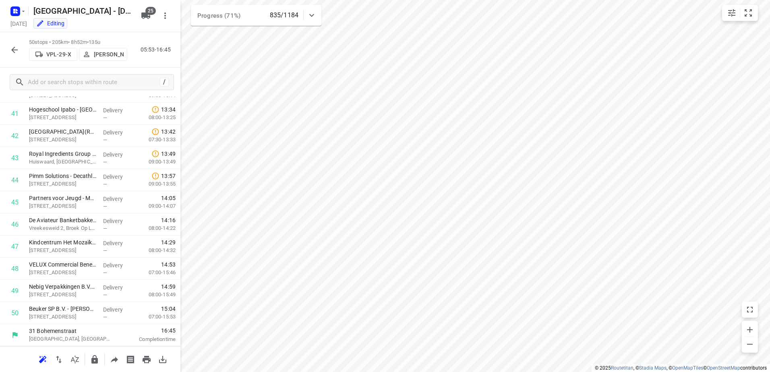
click at [16, 52] on icon "button" at bounding box center [15, 50] width 10 height 10
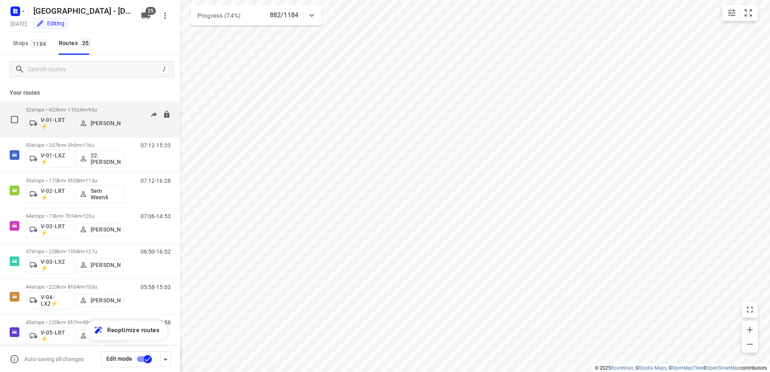
click at [124, 108] on p "52 stops • 423km • 11h24m • 93u" at bounding box center [75, 110] width 98 height 6
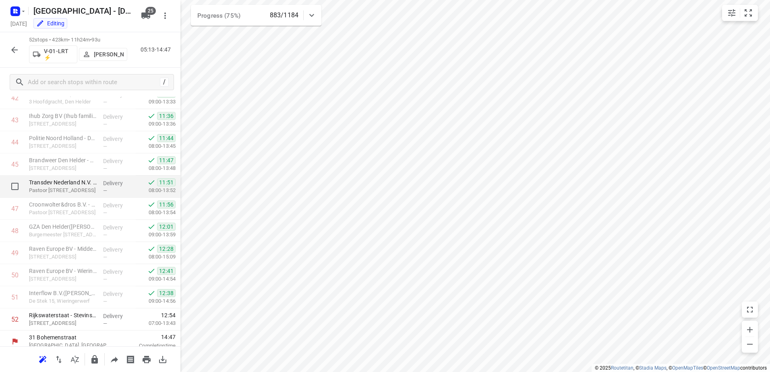
scroll to position [965, 0]
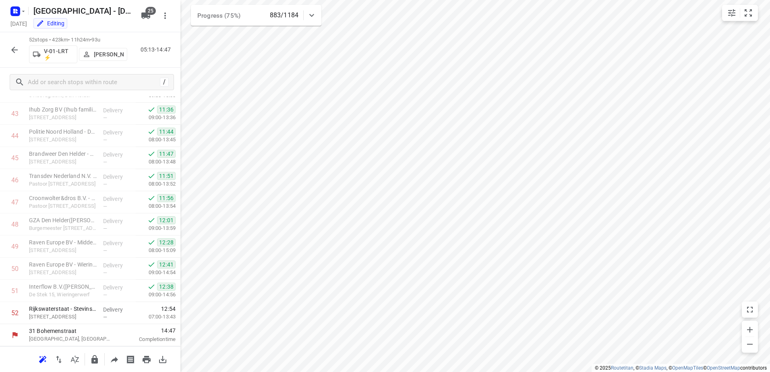
click at [13, 50] on icon "button" at bounding box center [14, 50] width 6 height 6
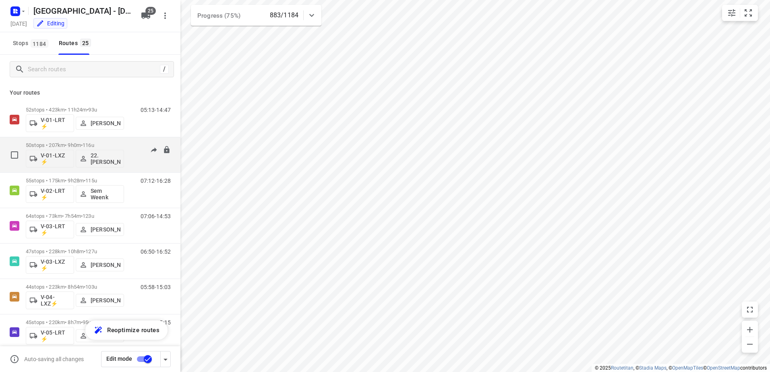
click at [131, 150] on div "07:12-15:33" at bounding box center [151, 156] width 40 height 29
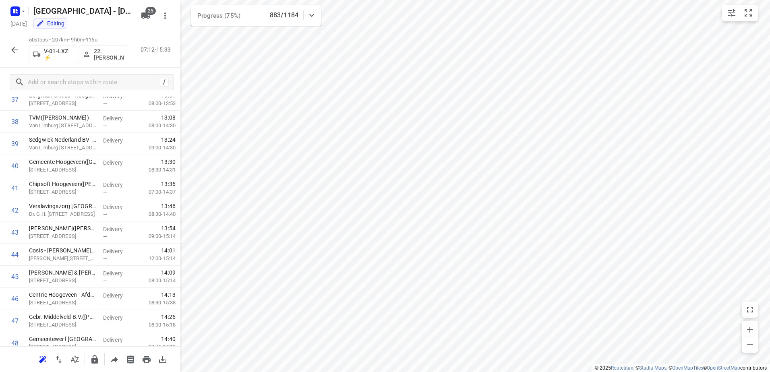
scroll to position [921, 0]
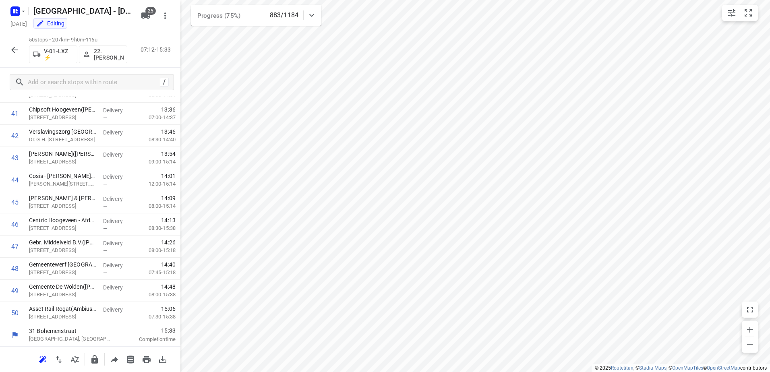
click at [17, 53] on icon "button" at bounding box center [15, 50] width 10 height 10
